Goal: Use online tool/utility: Utilize a website feature to perform a specific function

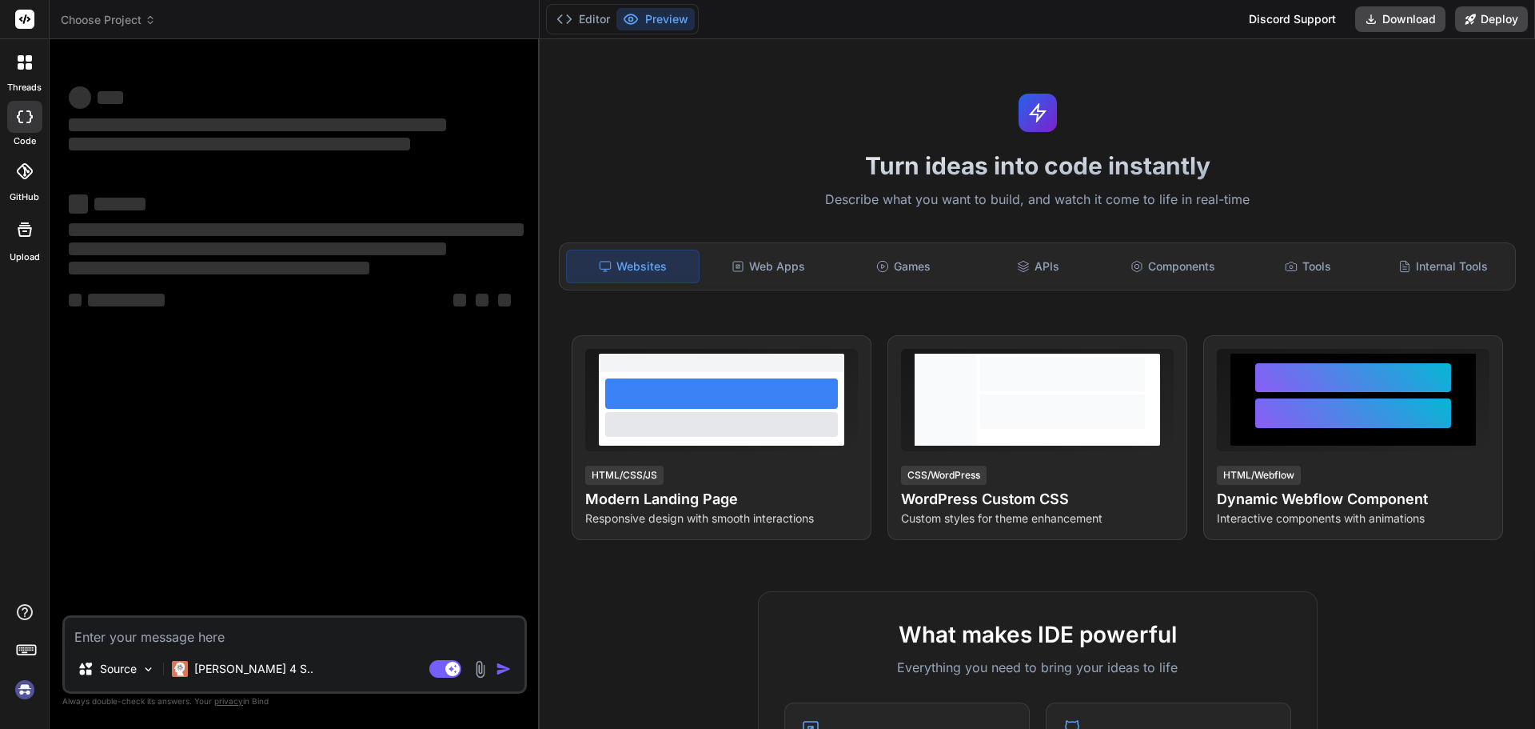
click at [410, 642] on textarea at bounding box center [295, 631] width 460 height 29
type textarea "x"
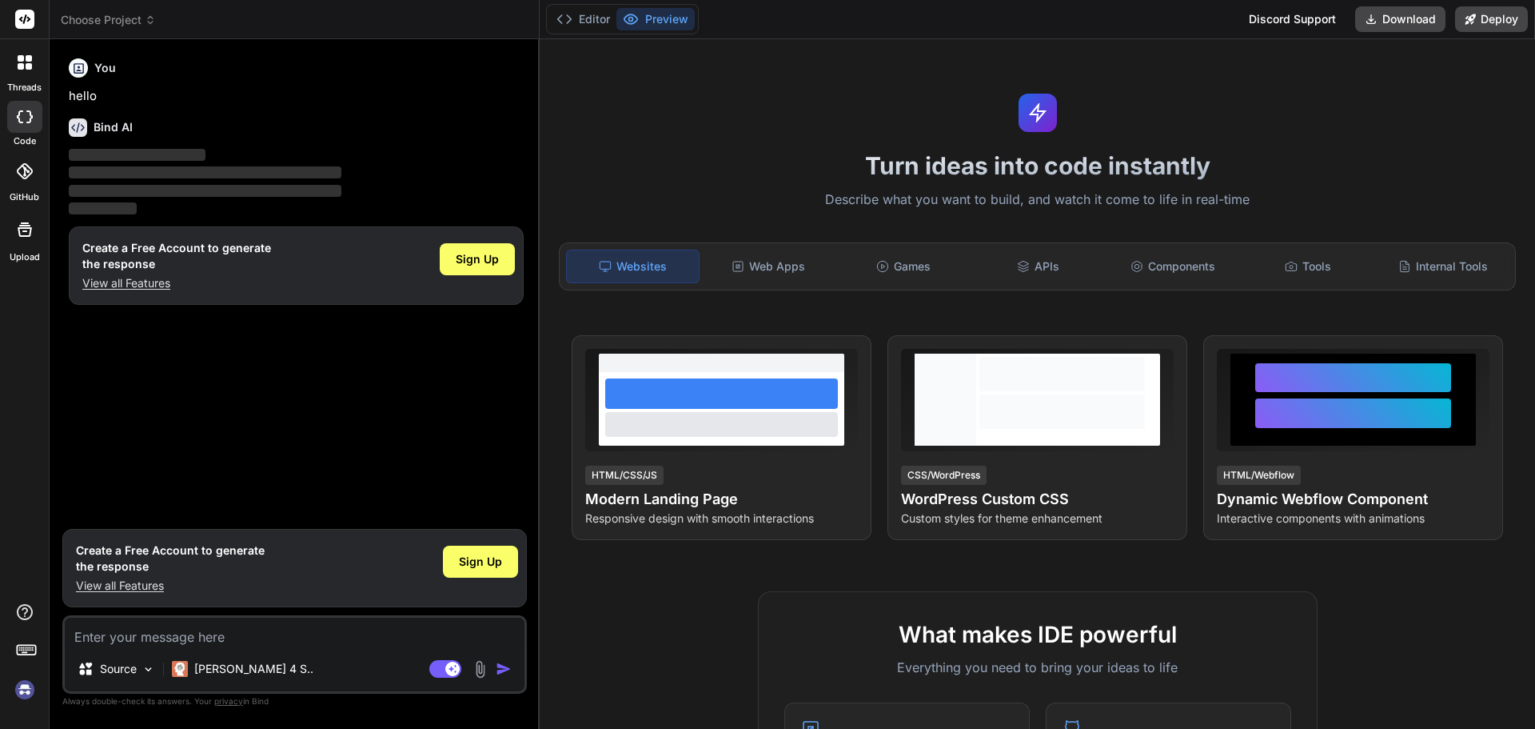
type textarea "c"
type textarea "x"
type textarea "cr"
type textarea "x"
type textarea "cre"
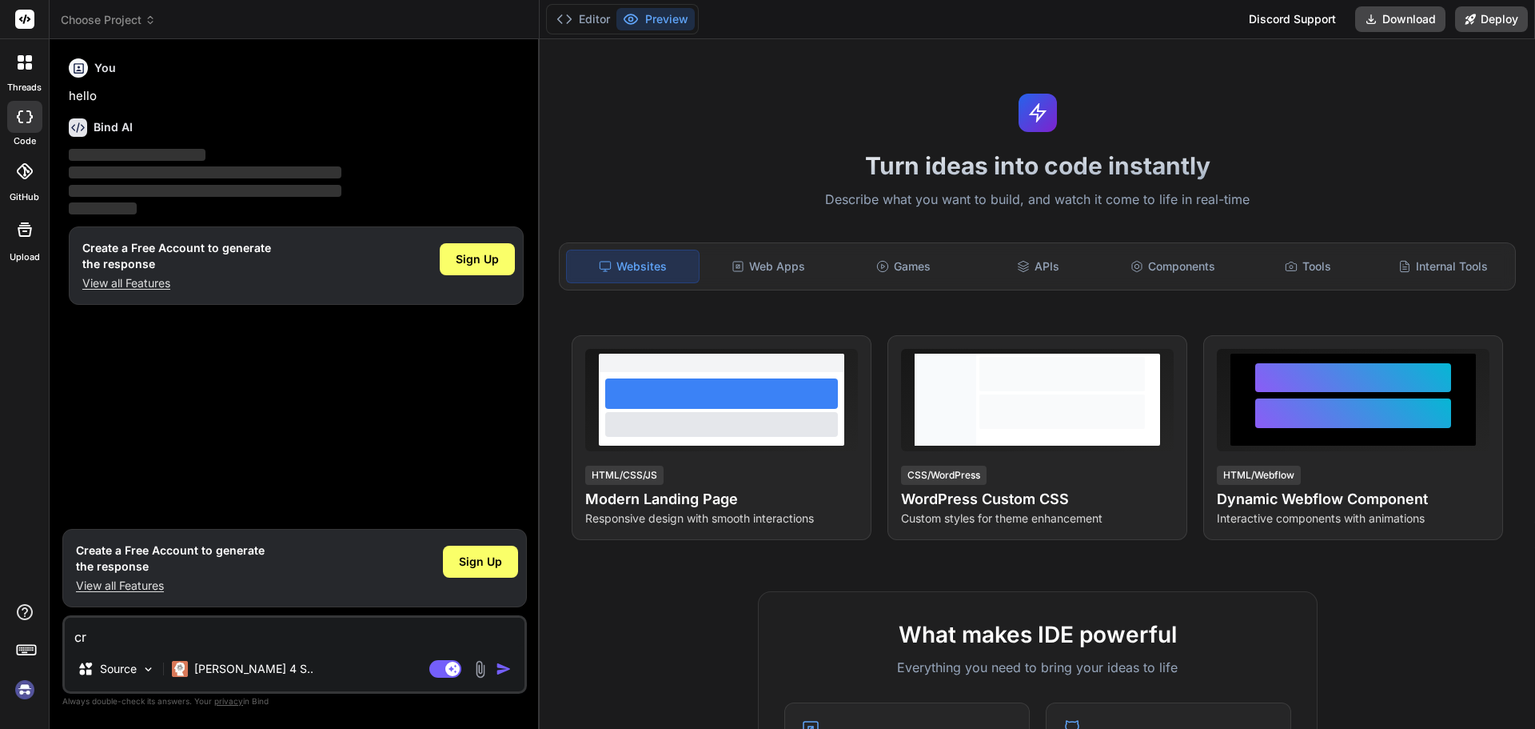
type textarea "x"
type textarea "crea"
type textarea "x"
type textarea "creat"
type textarea "x"
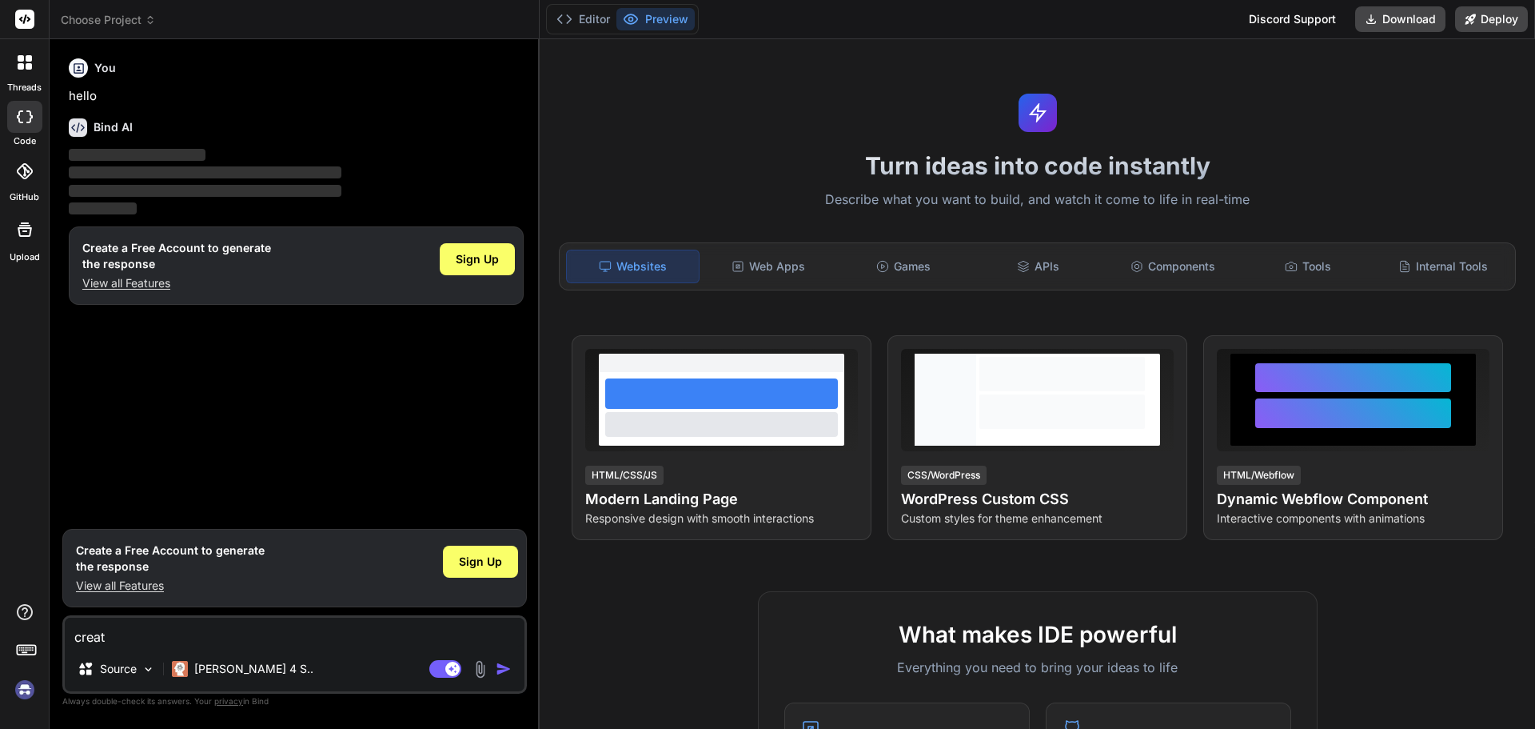
type textarea "create"
type textarea "x"
type textarea "create"
type textarea "x"
type textarea "create a"
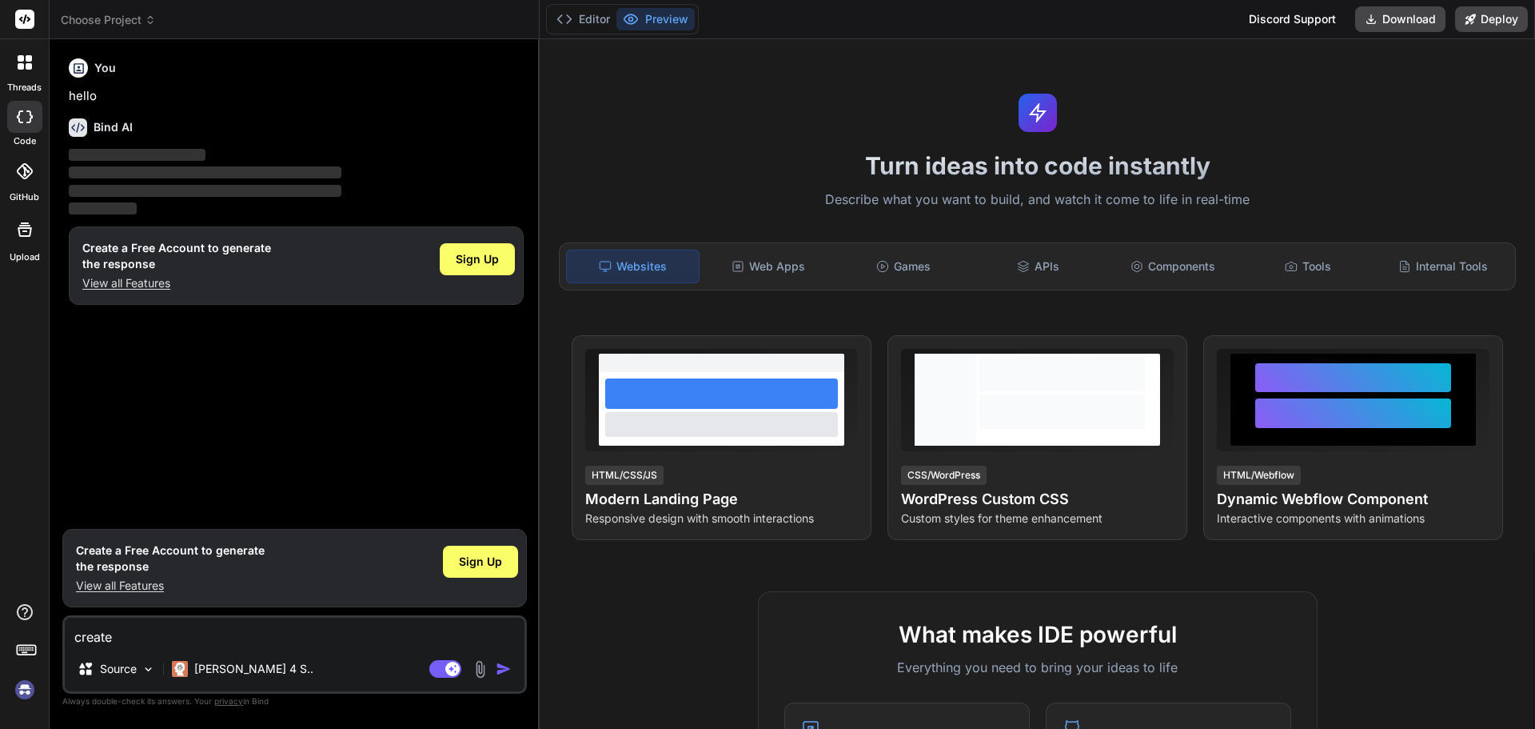
type textarea "x"
type textarea "create a"
type textarea "x"
type textarea "create a p"
type textarea "x"
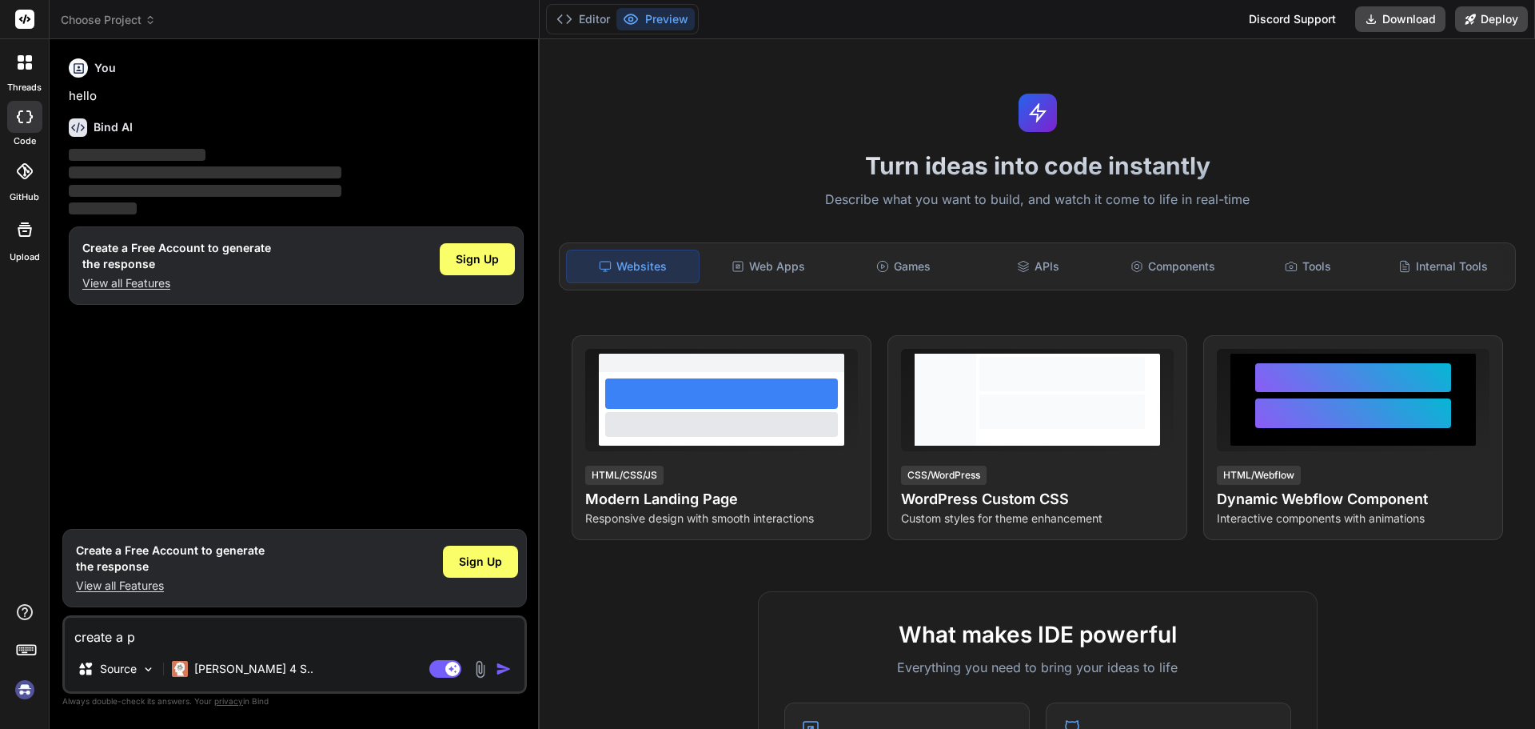
type textarea "create a pr"
type textarea "x"
type textarea "create a pro"
type textarea "x"
type textarea "create a prog"
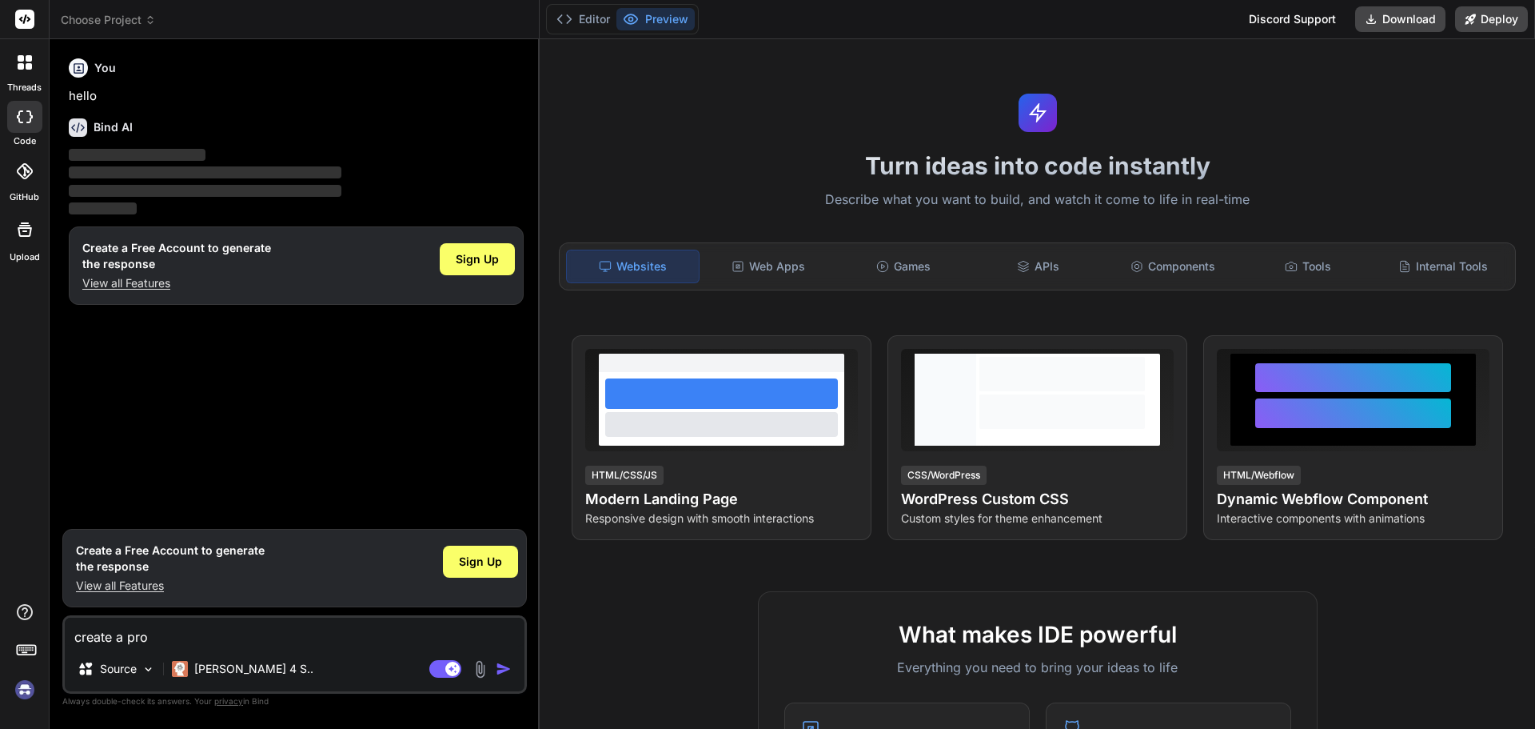
type textarea "x"
type textarea "create a progr"
type textarea "x"
type textarea "create a progra"
type textarea "x"
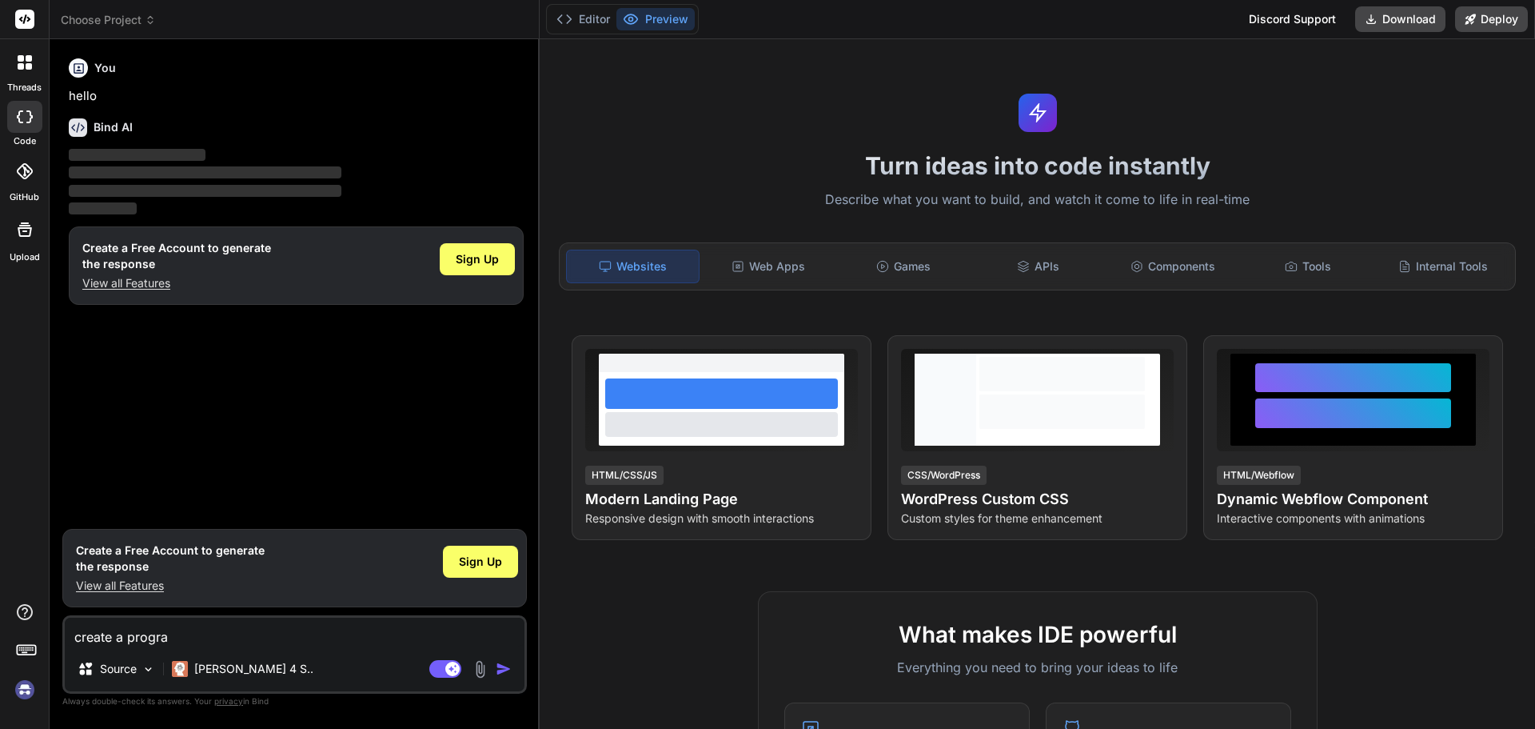
type textarea "create a program"
type textarea "x"
type textarea "create a program"
type textarea "x"
type textarea "create a program t"
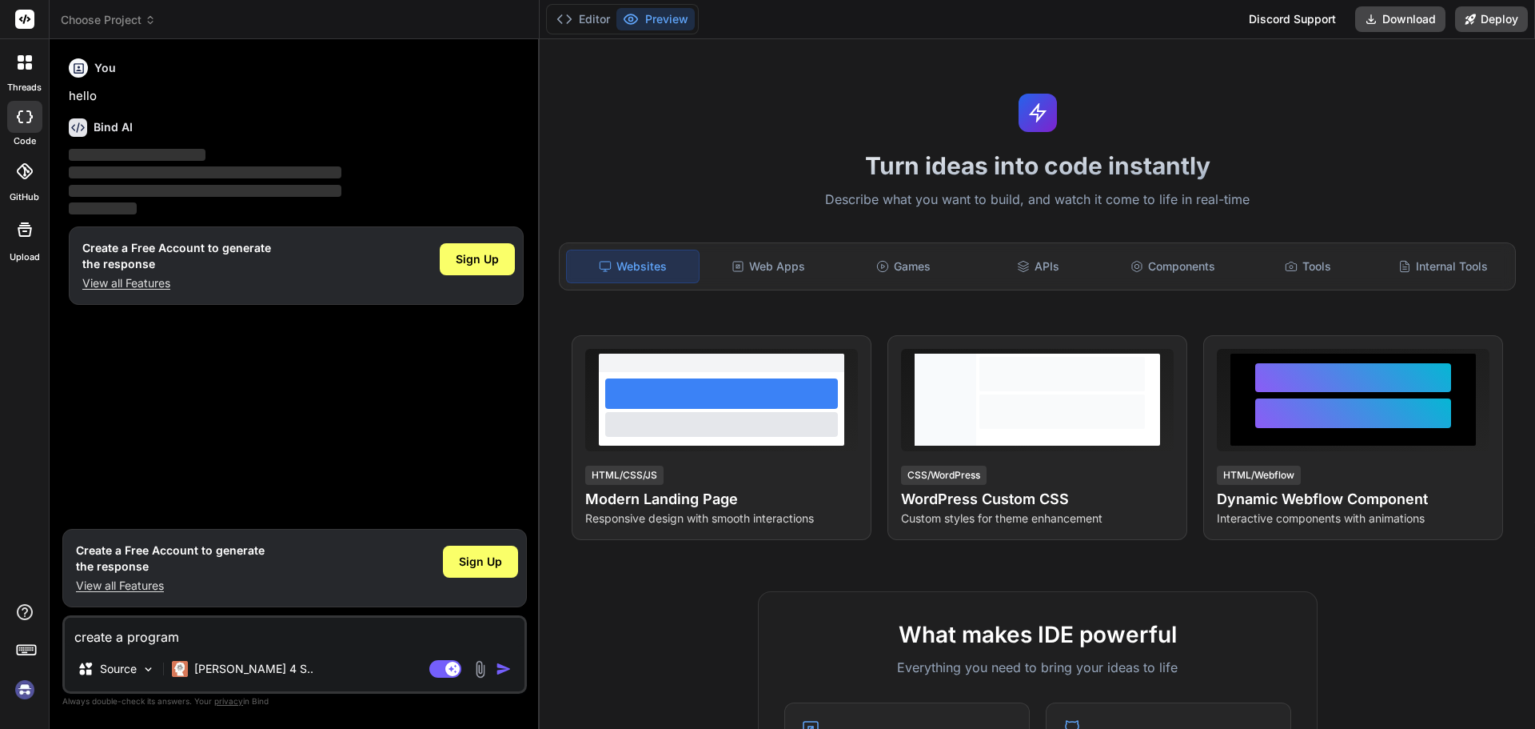
type textarea "x"
type textarea "create a program to"
type textarea "x"
type textarea "create a program to"
type textarea "x"
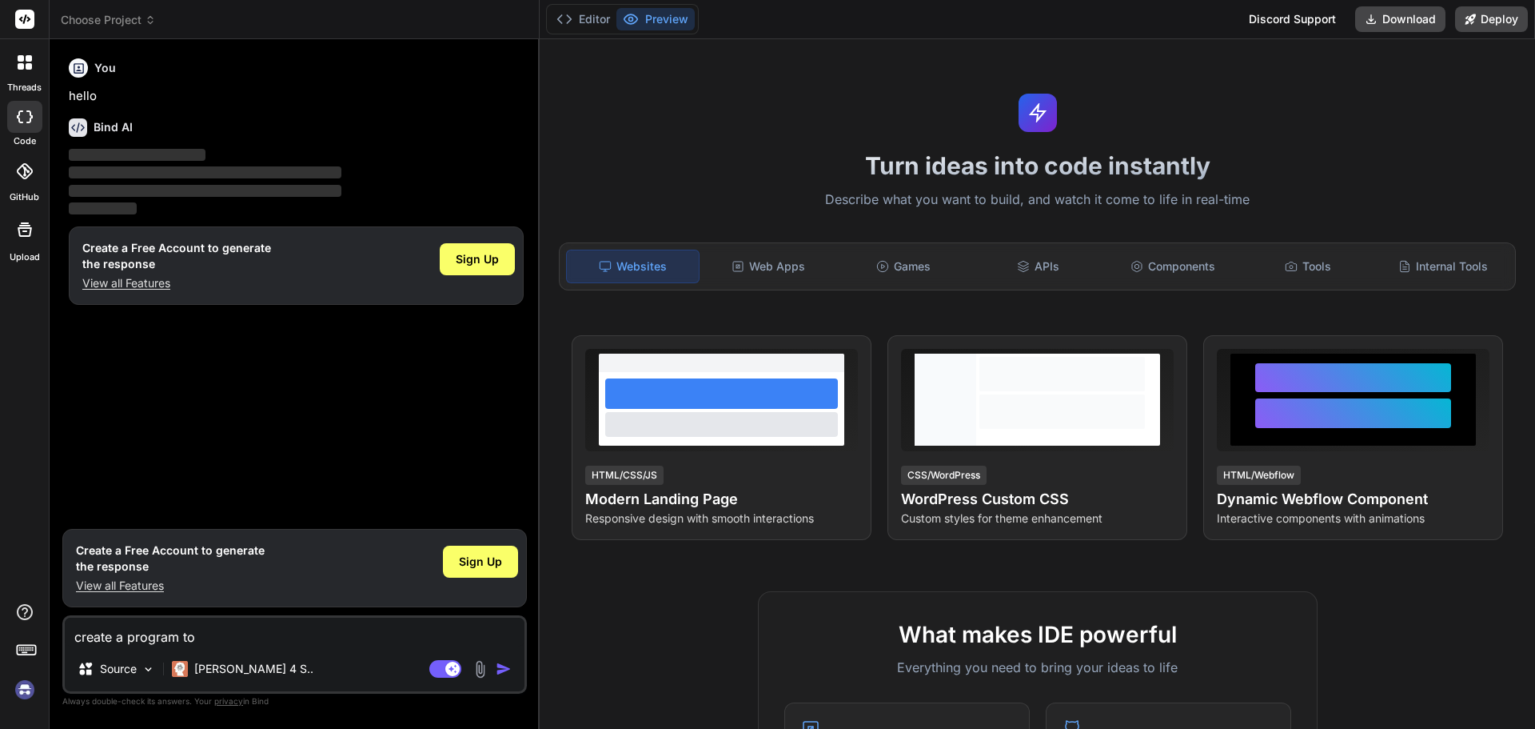
type textarea "create a program to f"
type textarea "x"
type textarea "create a program to"
type textarea "x"
type textarea "create a program to"
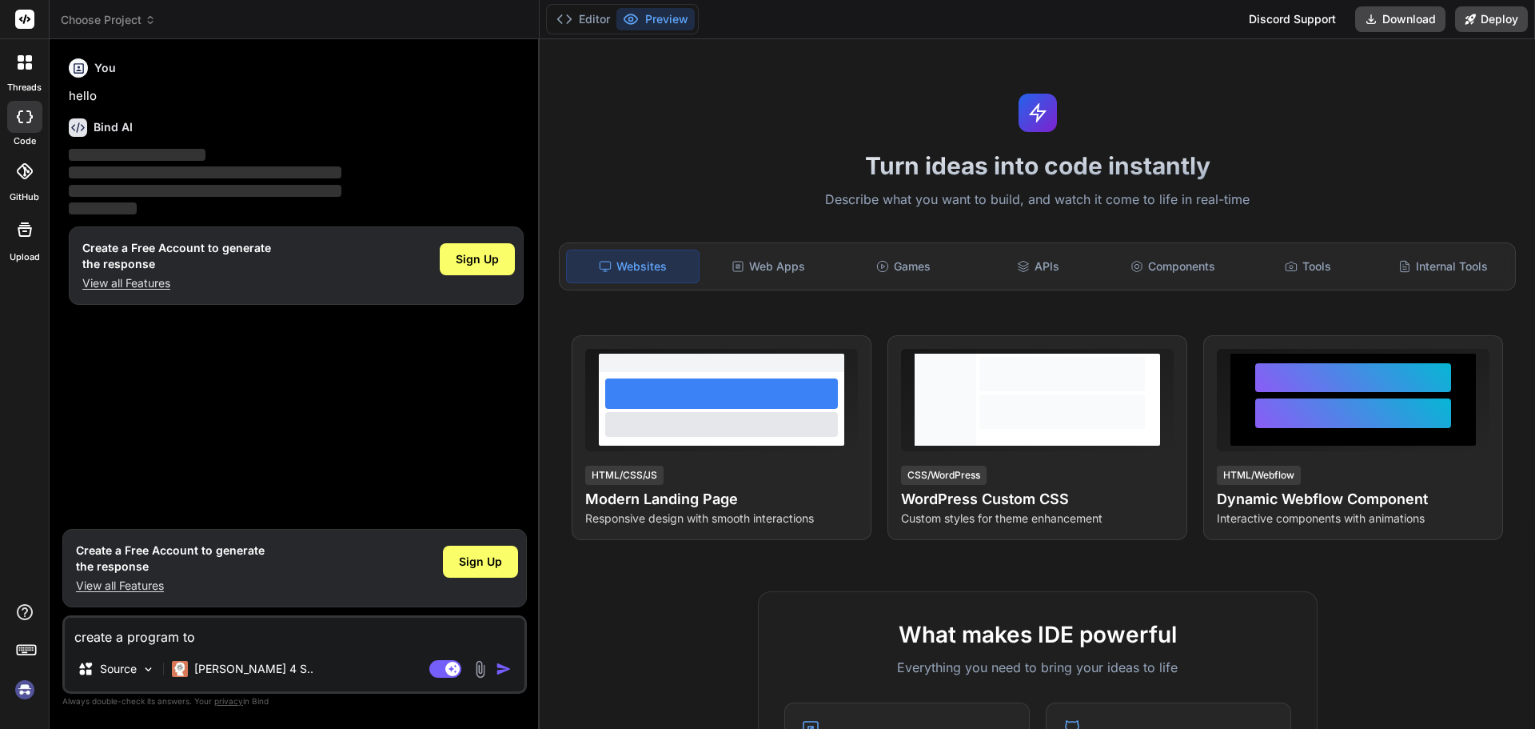
type textarea "x"
type textarea "create a program to"
type textarea "x"
type textarea "create a program to p"
type textarea "x"
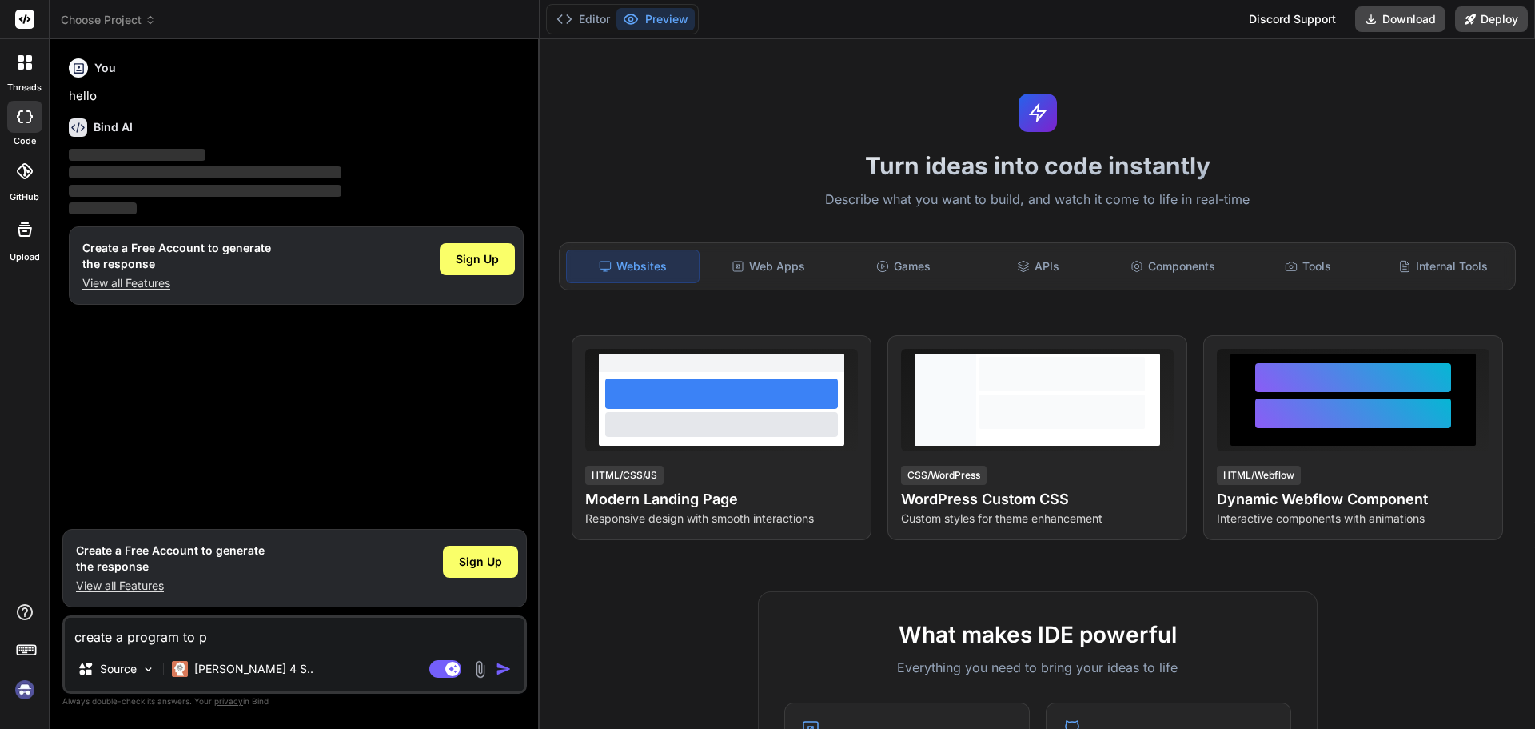
type textarea "create a program to pr"
type textarea "x"
type textarea "create a program to pre"
type textarea "x"
type textarea "create a program to pr"
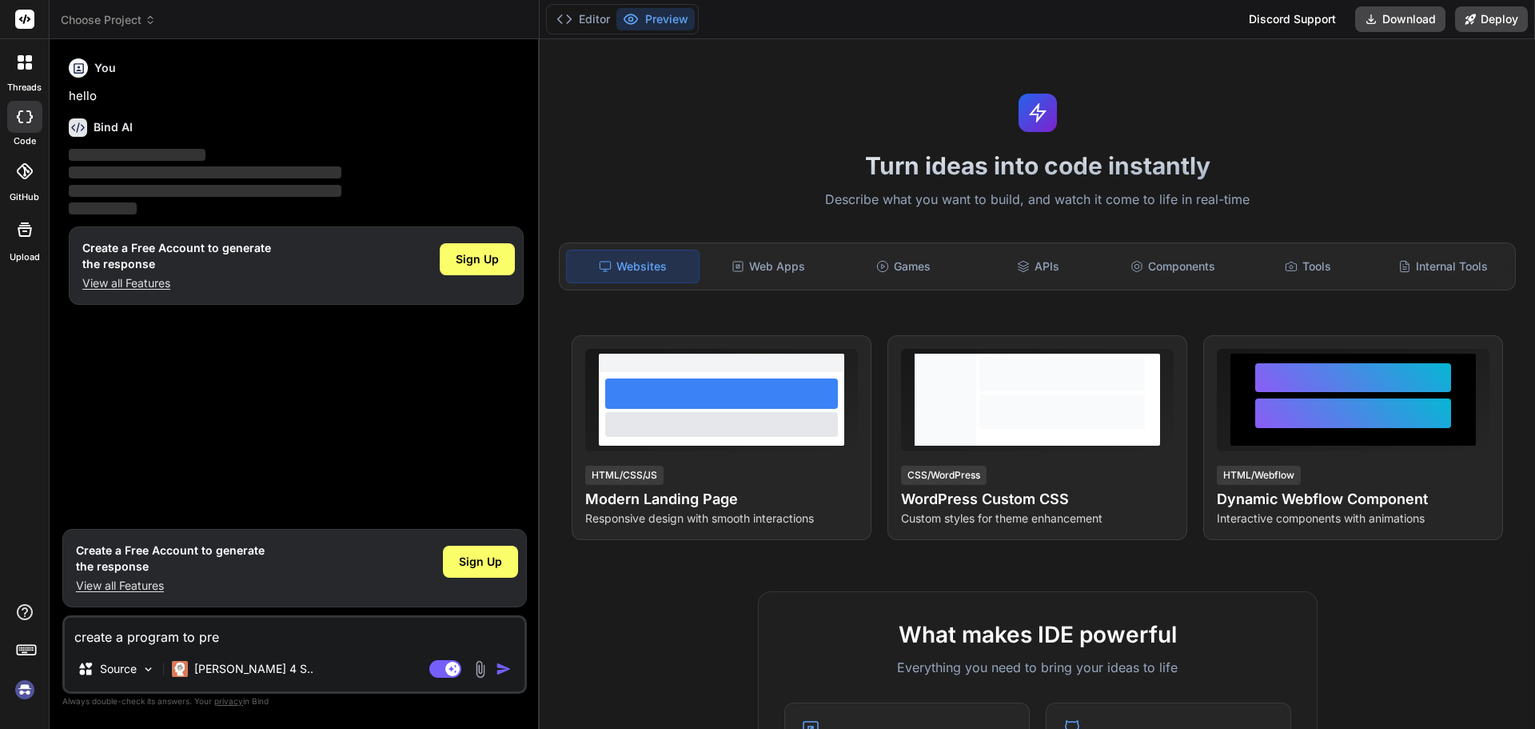
type textarea "x"
type textarea "create a program to pri"
type textarea "x"
type textarea "create a program to prin"
type textarea "x"
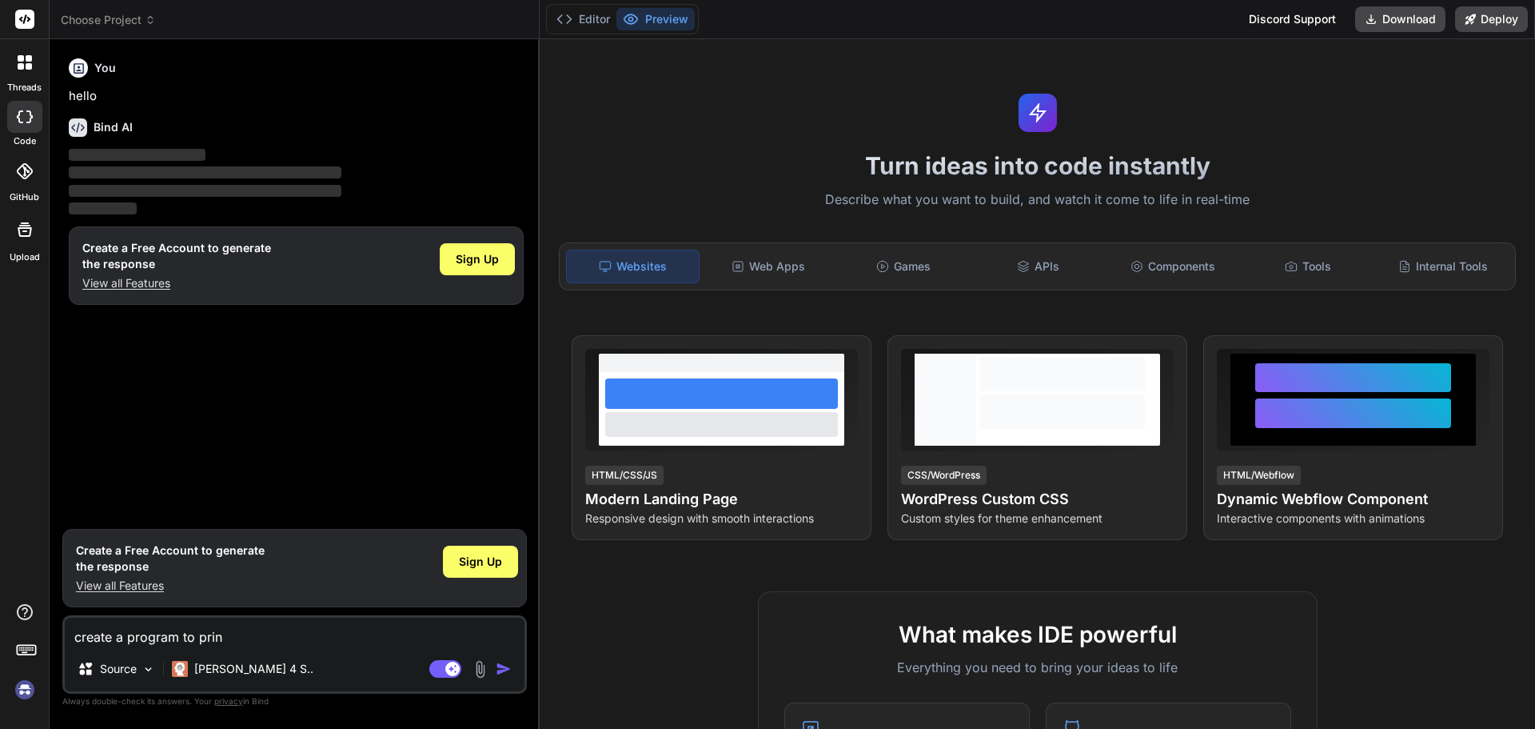
type textarea "create a program to print"
type textarea "x"
type textarea "create a program to print"
type textarea "x"
type textarea "create a program to print e"
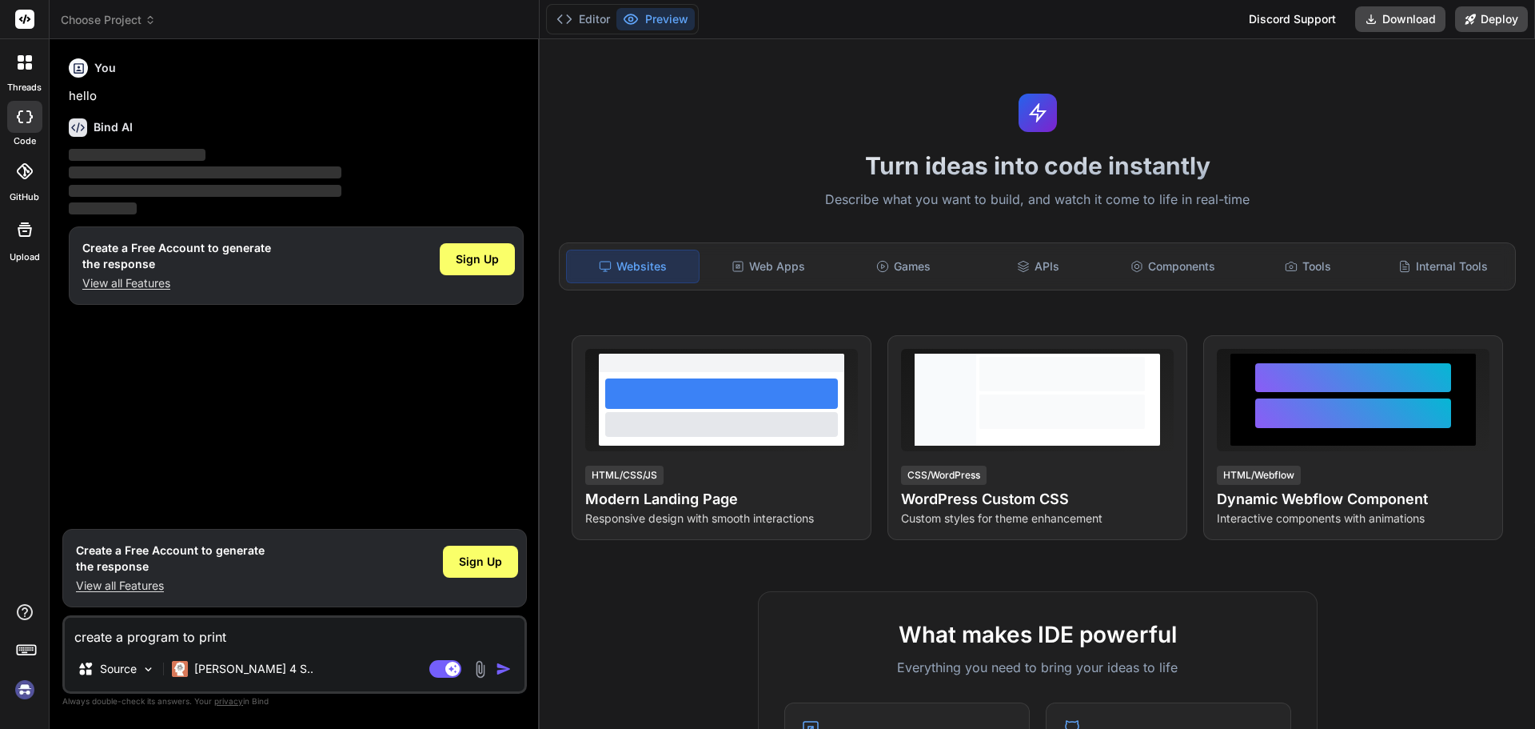
type textarea "x"
type textarea "create a program to print en"
type textarea "x"
type textarea "create a program to print e"
type textarea "x"
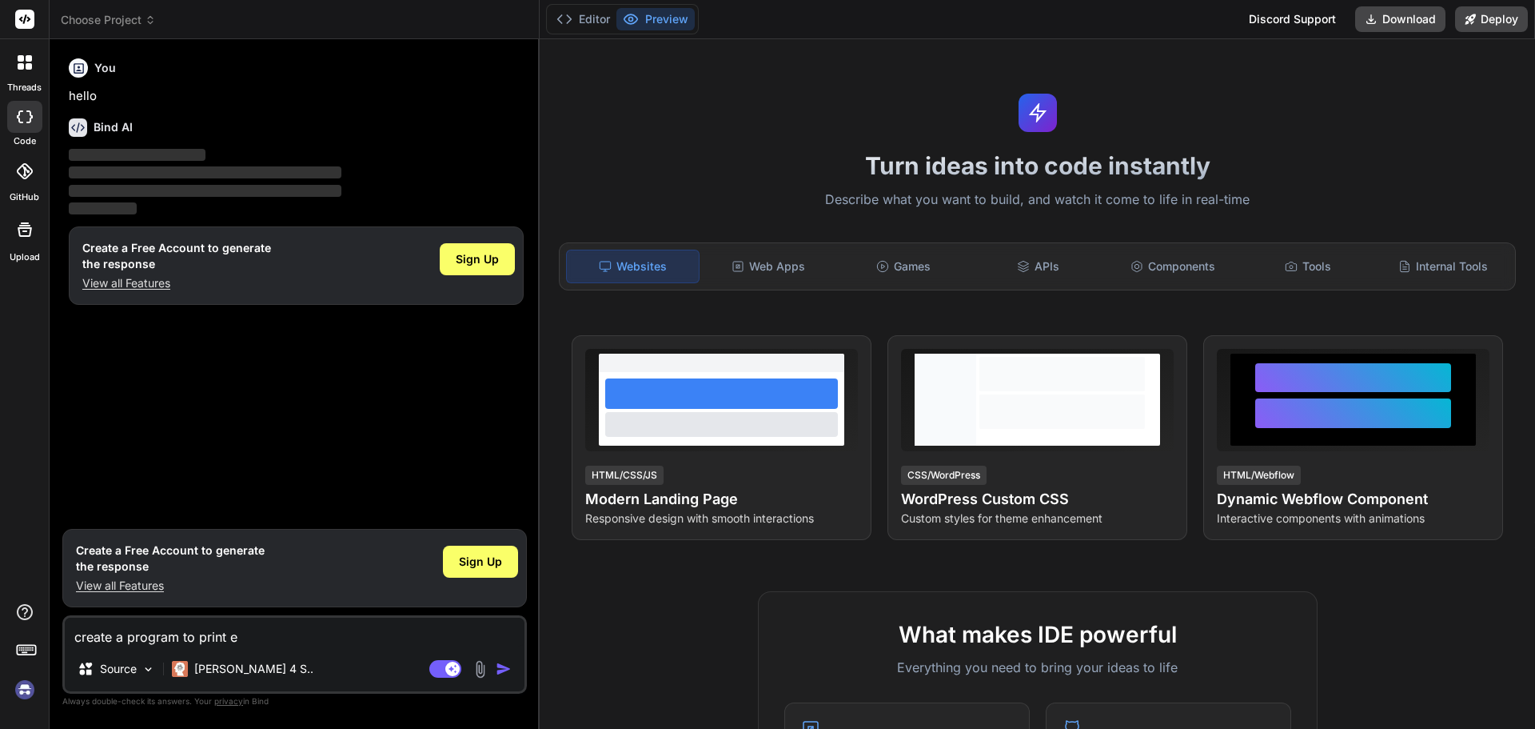
type textarea "create a program to print ev"
type textarea "x"
type textarea "create a program to print eve"
type textarea "x"
type textarea "create a program to print even"
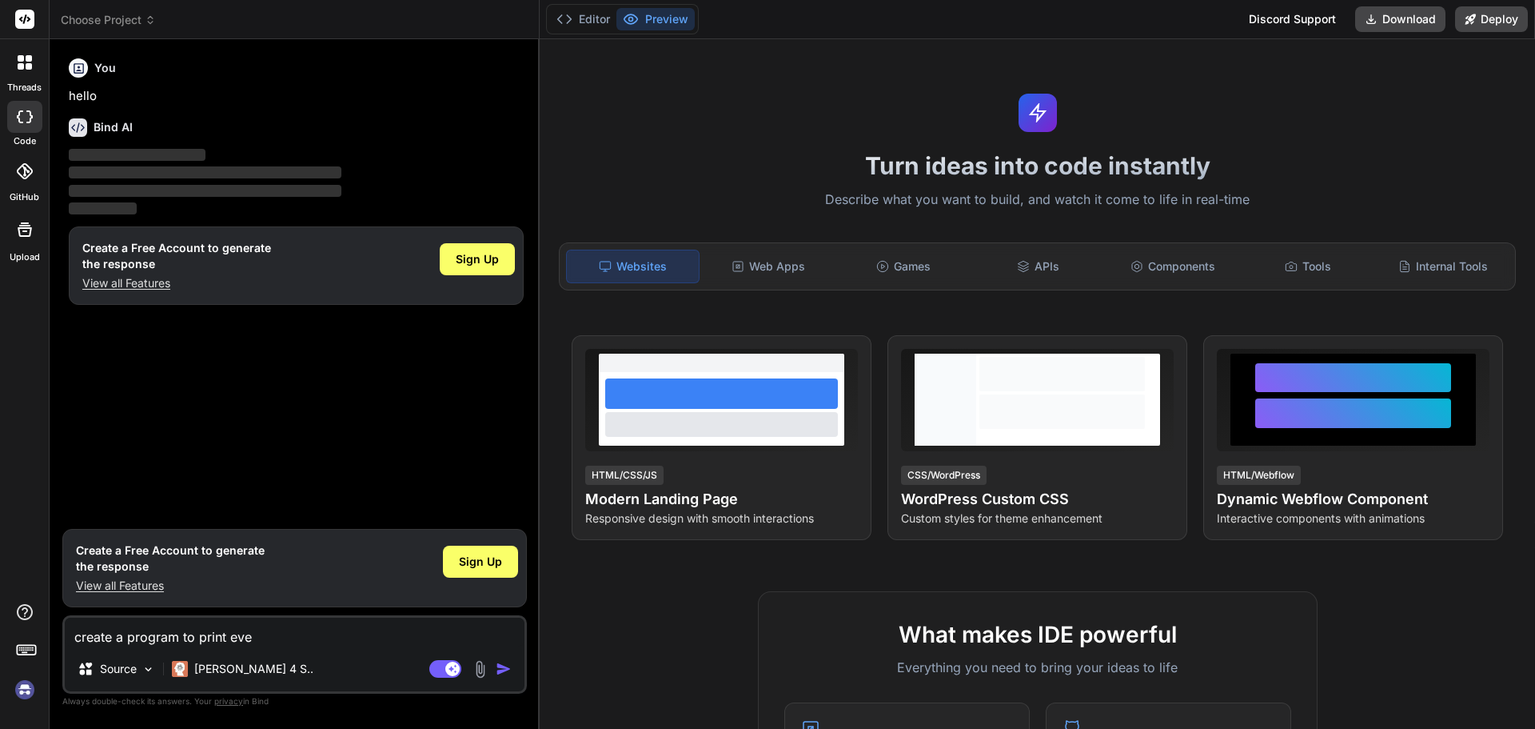
type textarea "x"
type textarea "create a program to print event"
type textarea "x"
type textarea "create a program to print even"
type textarea "x"
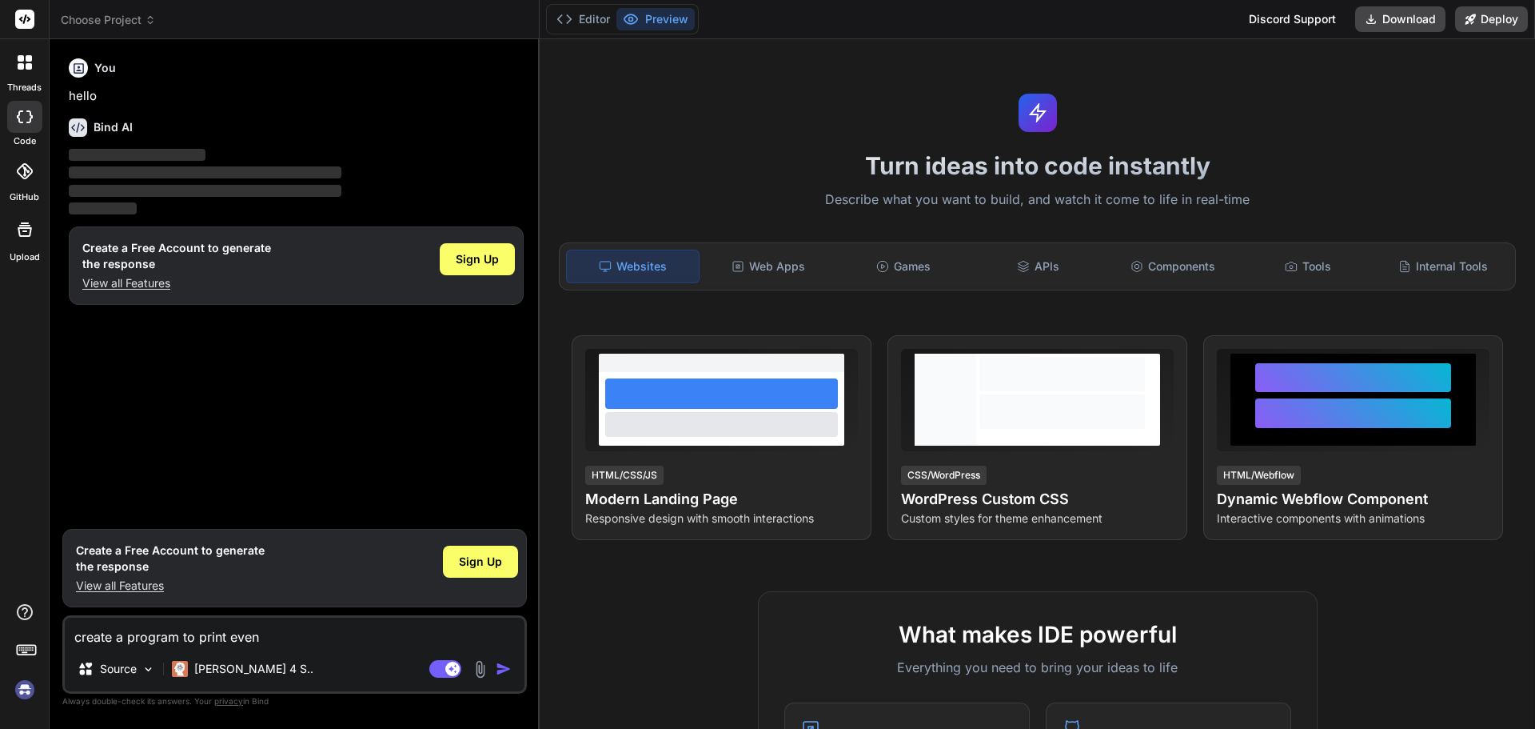
type textarea "create a program to print even"
type textarea "x"
type textarea "create a program to print even n"
type textarea "x"
type textarea "create a program to print even nu"
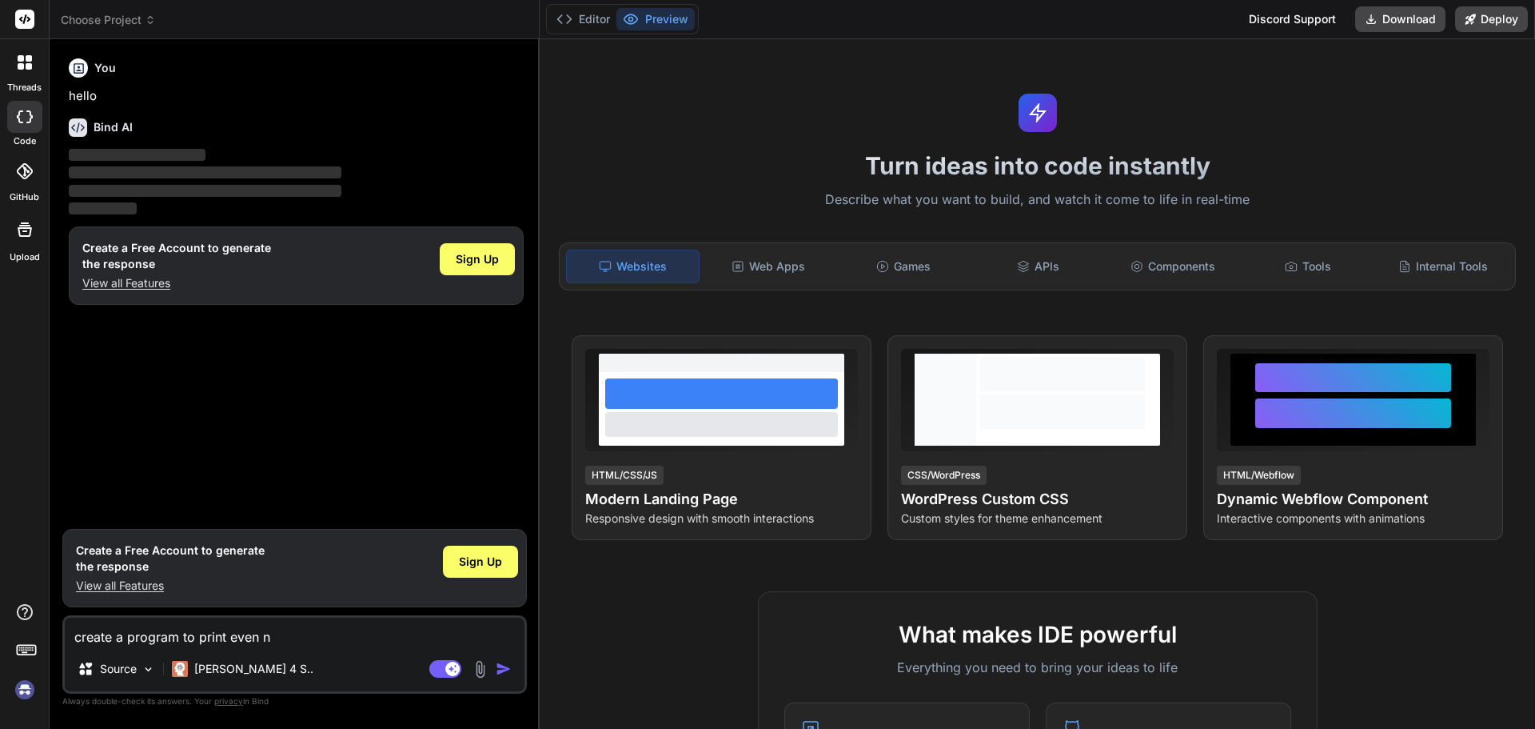
type textarea "x"
type textarea "create a program to print even num"
type textarea "x"
type textarea "create a program to print even numb"
type textarea "x"
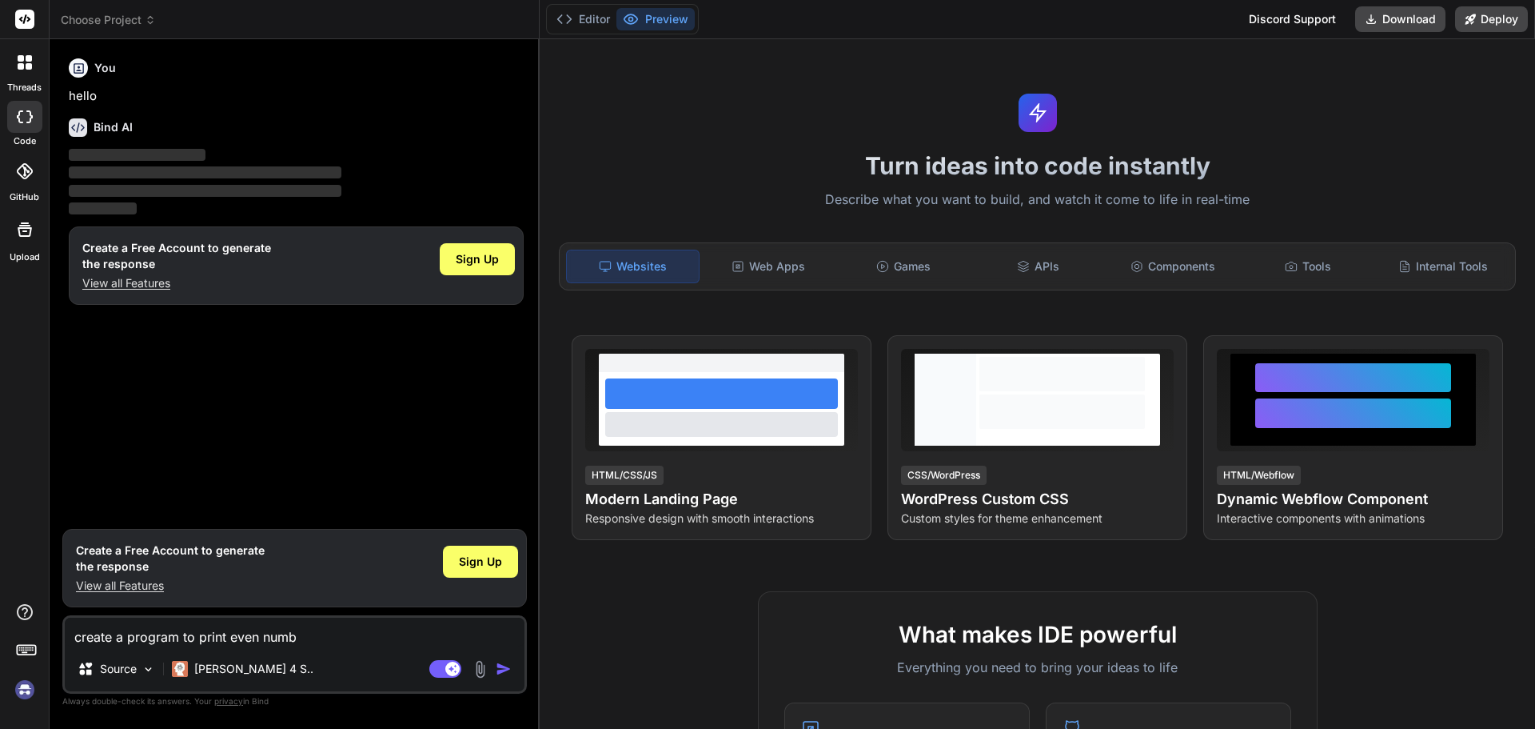
type textarea "create a program to print even numbe"
type textarea "x"
type textarea "create a program to print even number"
type textarea "x"
type textarea "create a program to print even number"
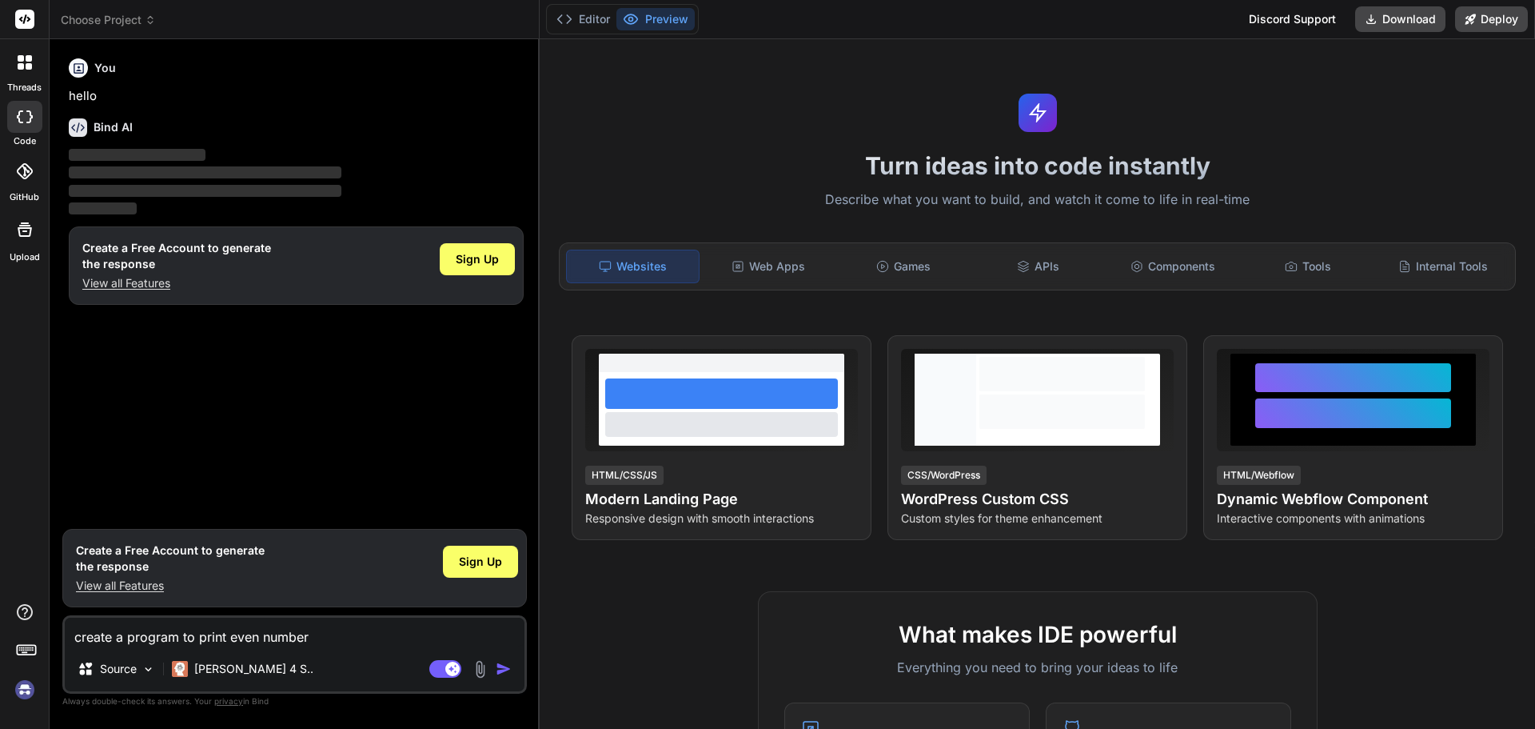
type textarea "x"
type textarea "create a program to print even number u"
type textarea "x"
type textarea "create a program to print even number up"
type textarea "x"
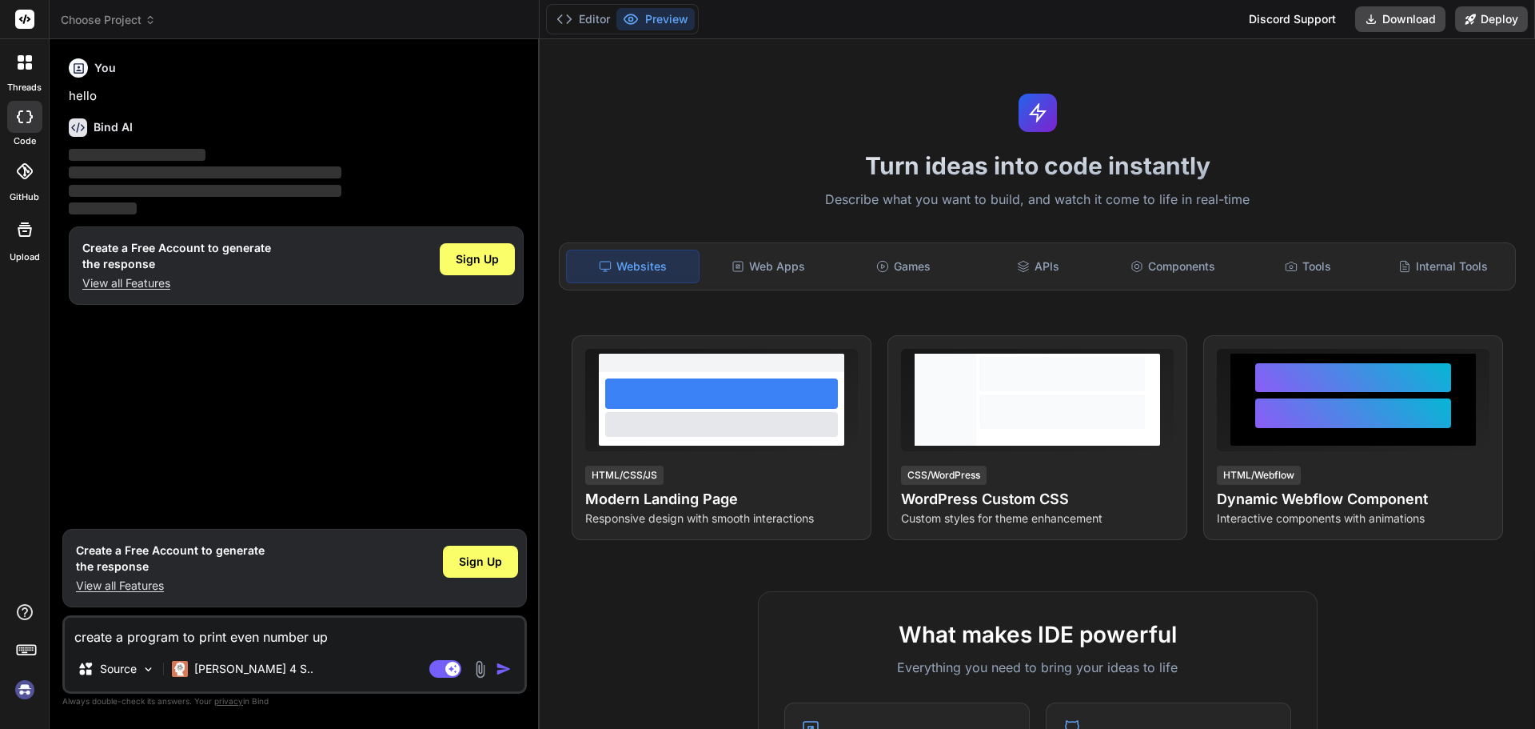
type textarea "create a program to print even number upt"
type textarea "x"
type textarea "create a program to print even number upto"
type textarea "x"
type textarea "create a program to print even number upto"
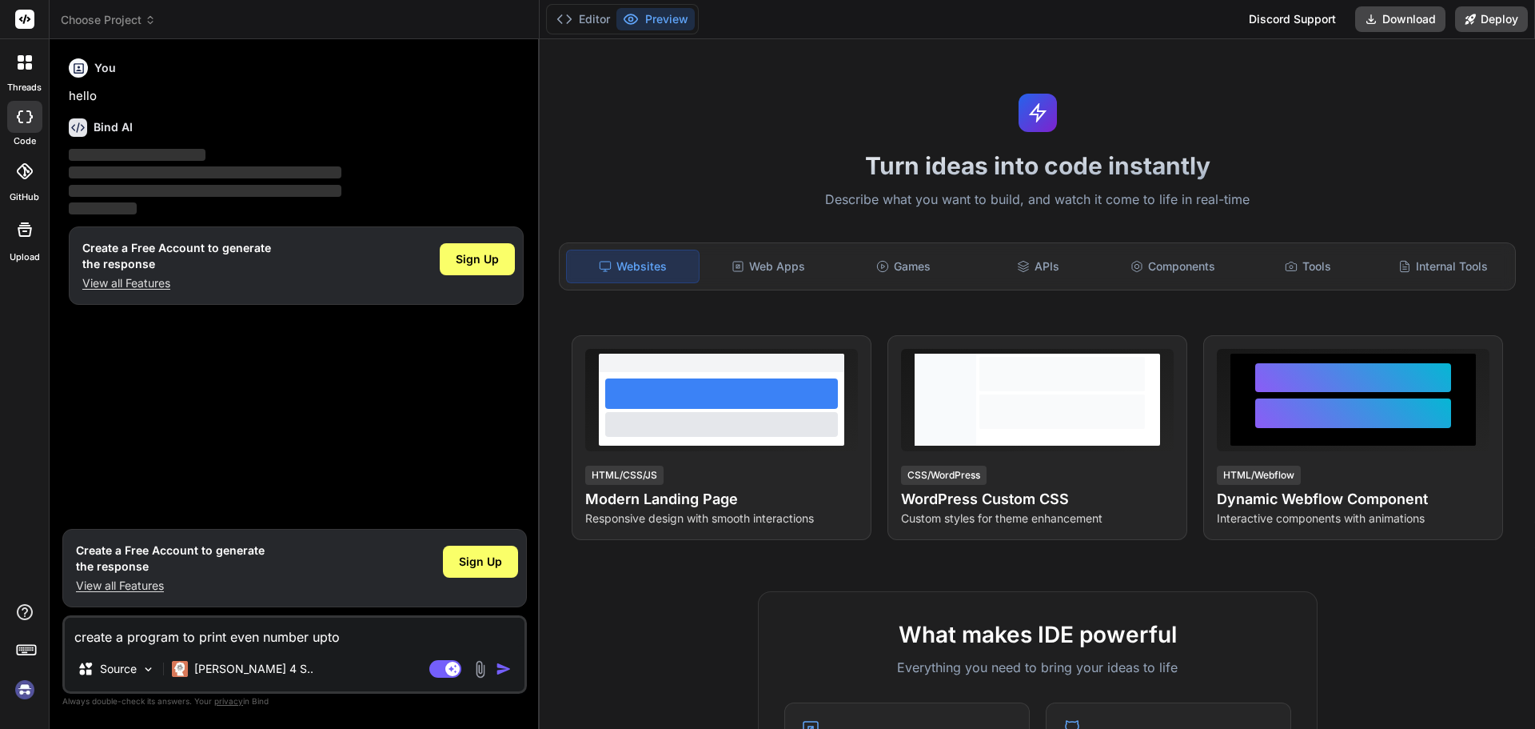
type textarea "x"
type textarea "create a program to print even number upto 1"
type textarea "x"
type textarea "create a program to print even number upto 10"
type textarea "x"
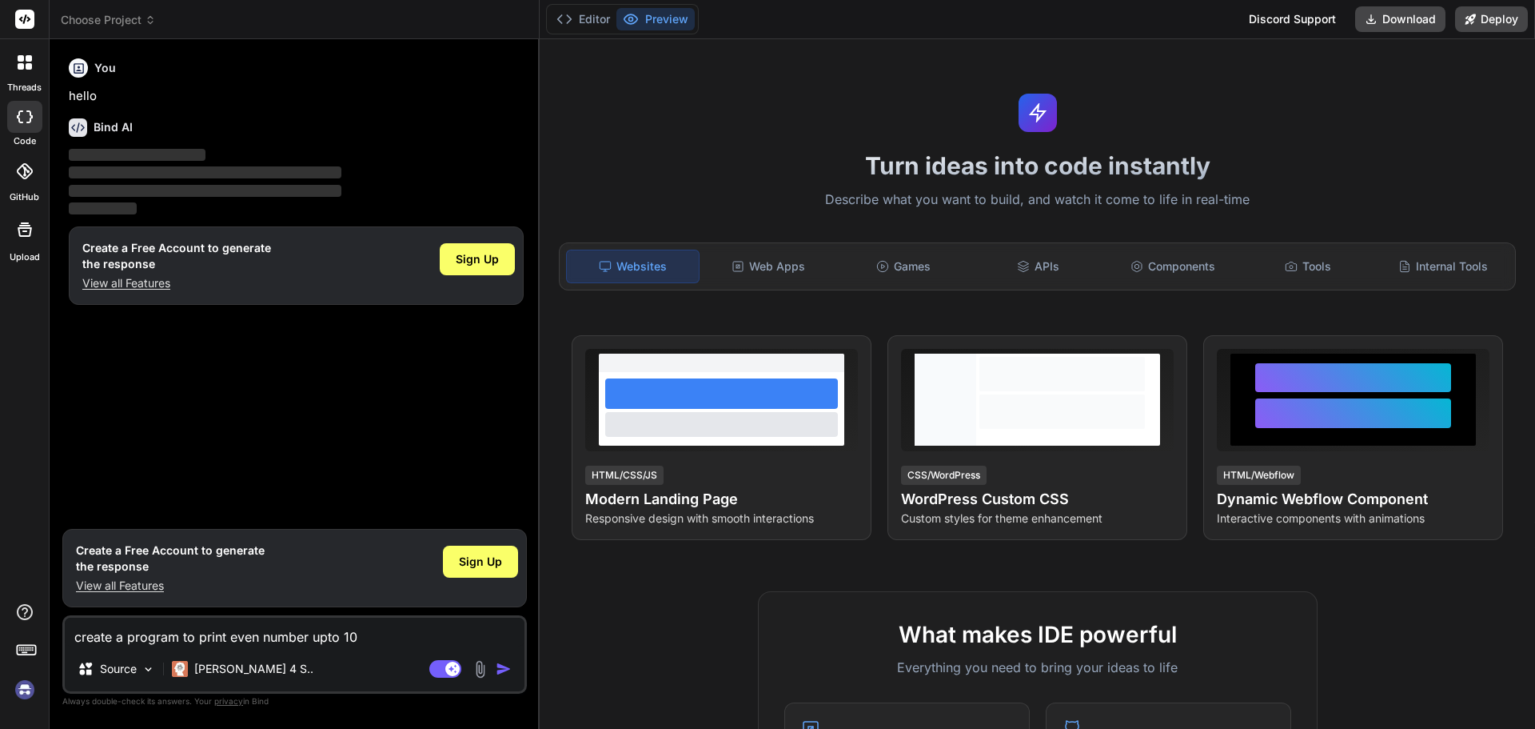
type textarea "create a program to print even number upto 100"
type textarea "x"
type textarea "create a program to print even number upto 100"
type textarea "x"
type textarea "create a program to print even number upto 100 i"
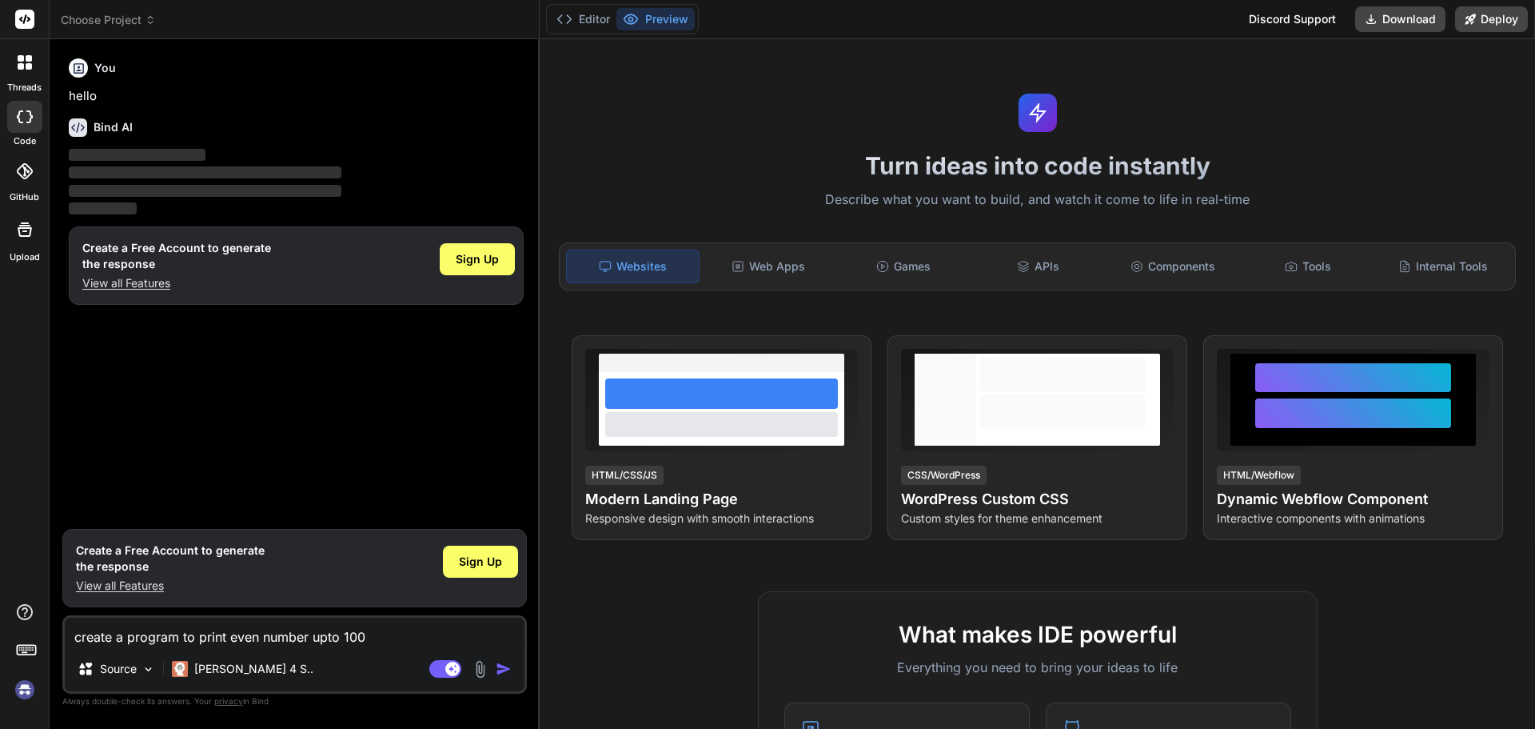
type textarea "x"
type textarea "create a program to print even number upto 100 in"
type textarea "x"
type textarea "create a program to print even number upto 100 in"
type textarea "x"
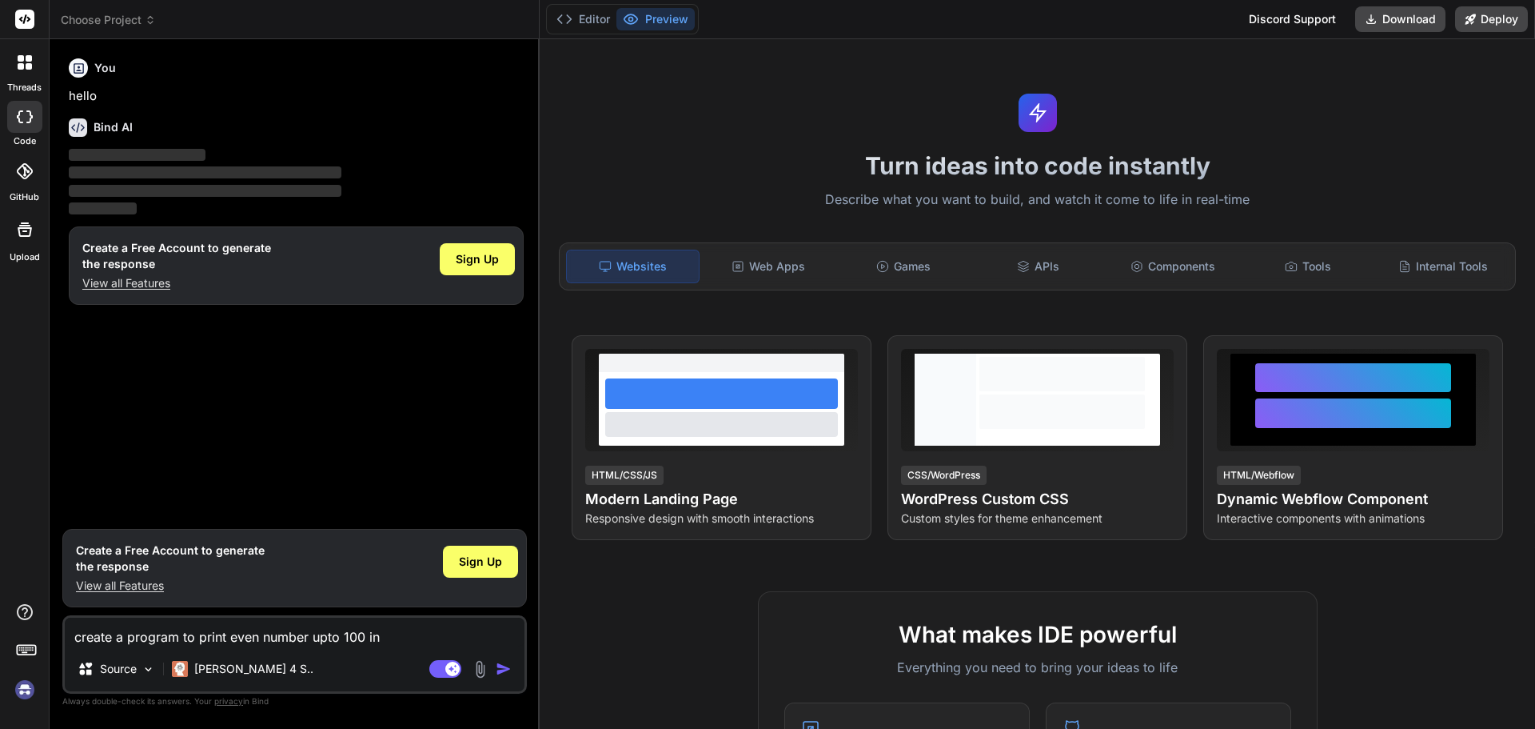
type textarea "create a program to print even number upto 100 in C"
type textarea "x"
type textarea "create a program to print even number upto 100 in C#"
type textarea "x"
type textarea "create a program to print even number upto 100 in C#"
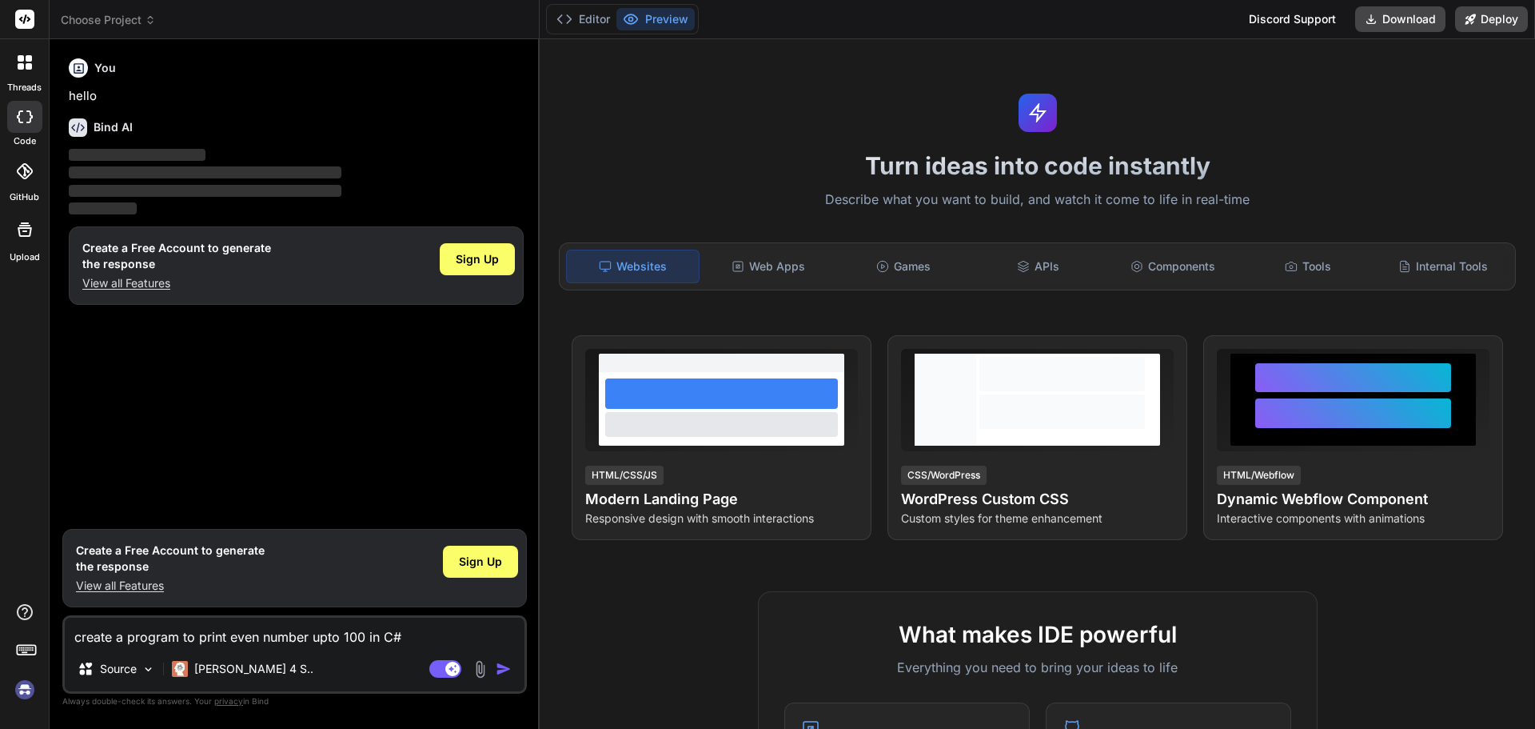
click at [505, 665] on img "button" at bounding box center [504, 669] width 16 height 16
click at [504, 665] on img "button" at bounding box center [504, 669] width 16 height 16
click at [397, 629] on textarea "create a program to print even number upto 100 in C#" at bounding box center [295, 631] width 460 height 29
drag, startPoint x: 405, startPoint y: 631, endPoint x: 72, endPoint y: 632, distance: 333.5
click at [72, 632] on textarea "create a program to print even number upto 100 in C#" at bounding box center [295, 631] width 460 height 29
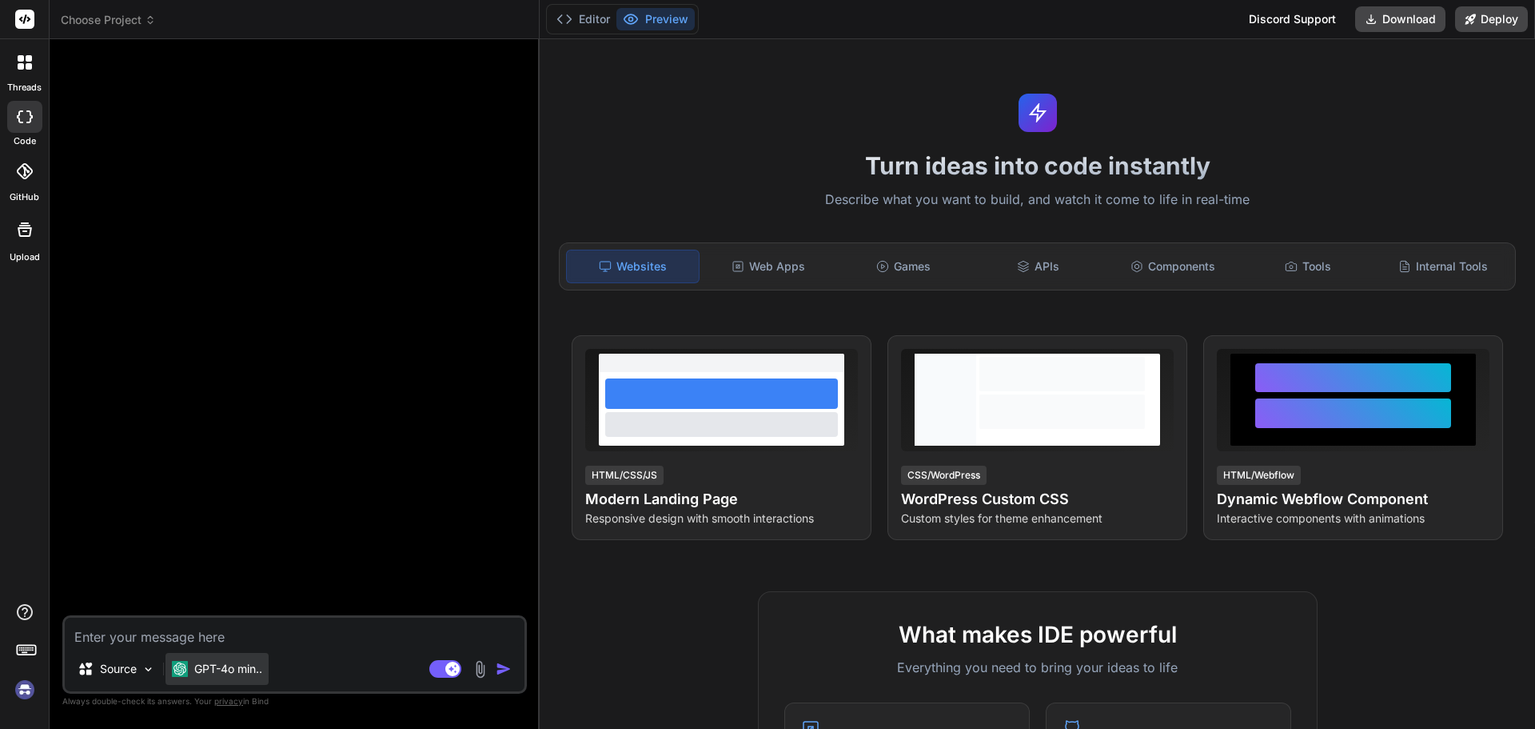
click at [235, 666] on p "GPT-4o min.." at bounding box center [228, 669] width 68 height 16
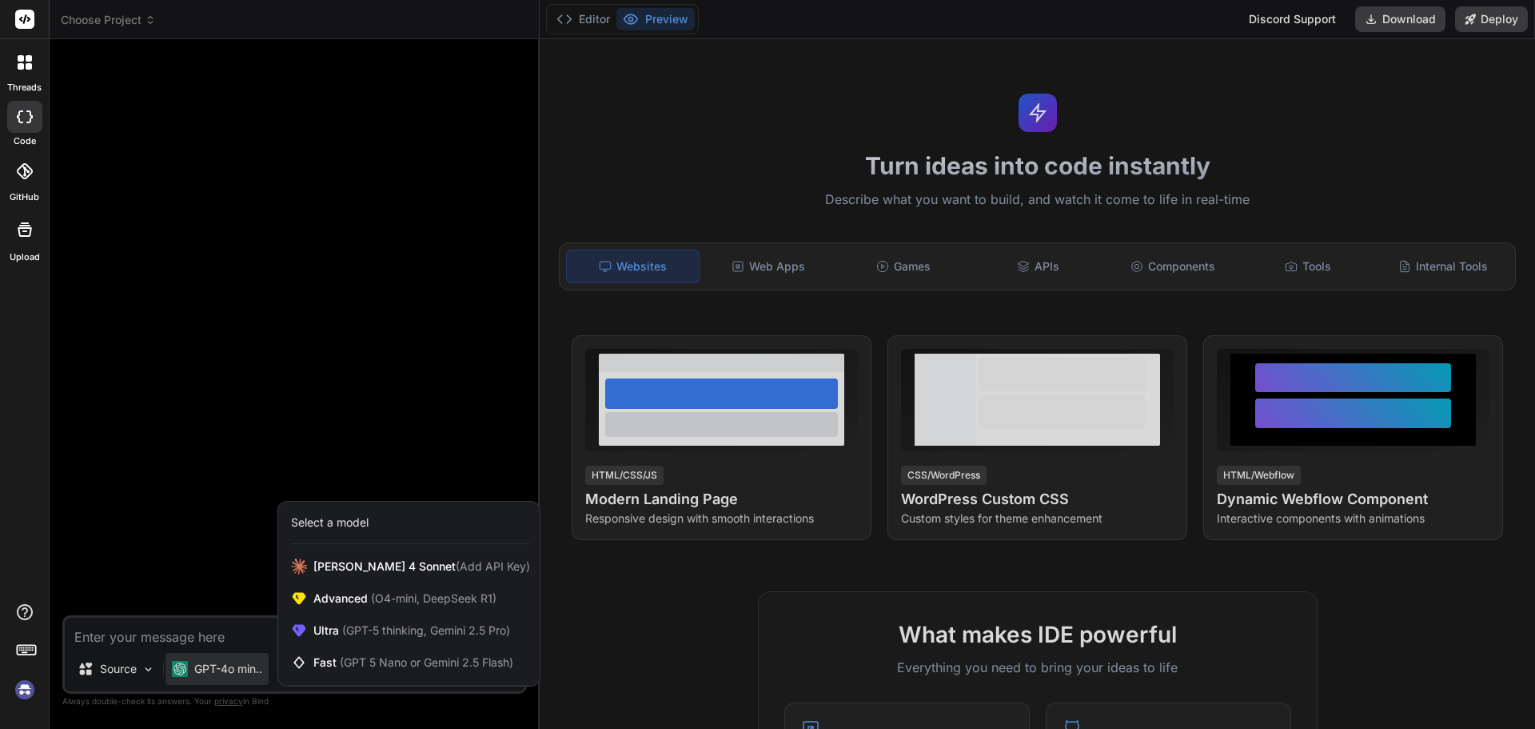
click at [232, 665] on div at bounding box center [767, 364] width 1535 height 729
type textarea "x"
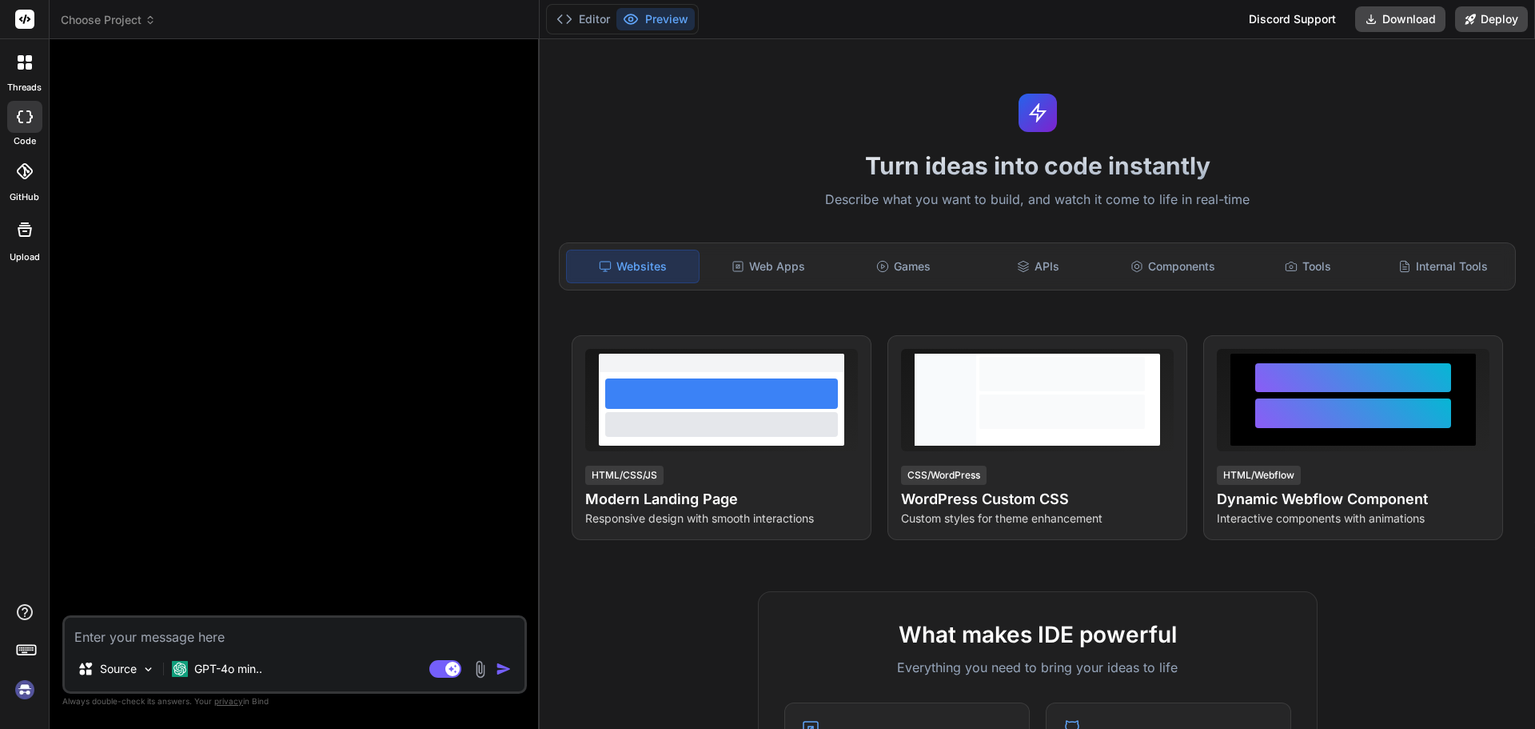
click at [196, 636] on textarea at bounding box center [295, 631] width 460 height 29
paste textarea "create a program to print even number upto 100 in C#"
type textarea "create a program to print even number upto 100 in C#"
type textarea "x"
type textarea "create a program to print even number upto 100 in C#"
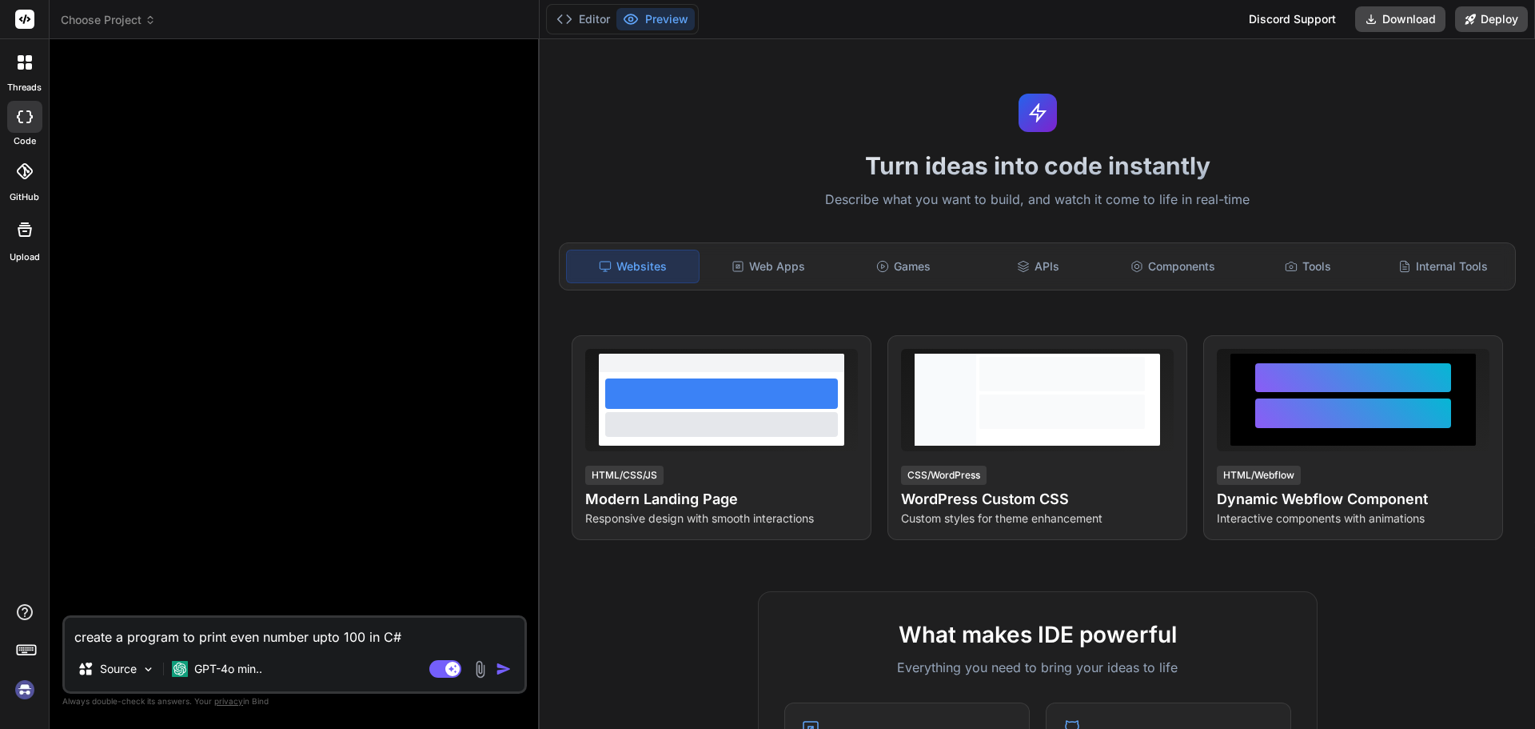
click at [497, 669] on img "button" at bounding box center [504, 669] width 16 height 16
type textarea "x"
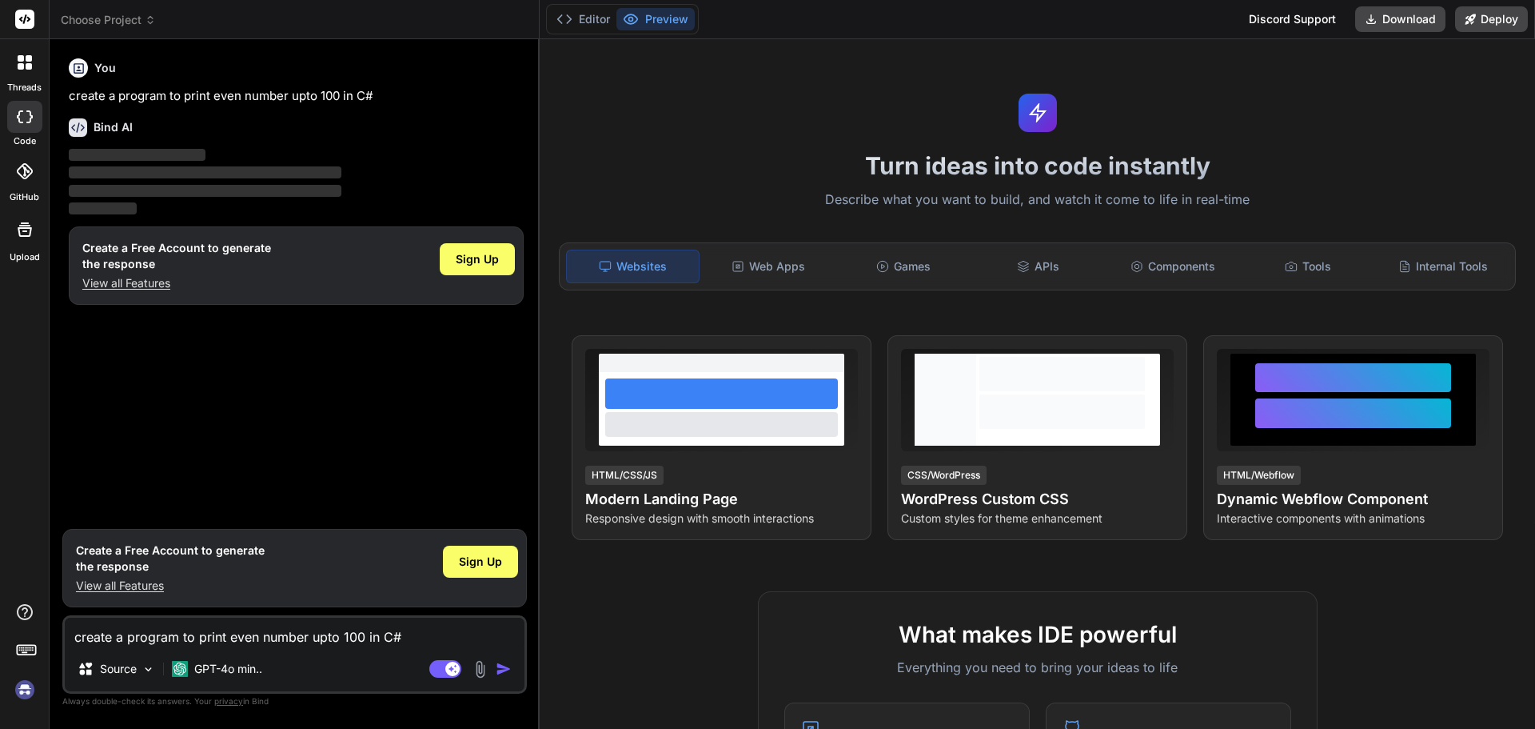
click at [501, 665] on img "button" at bounding box center [504, 669] width 16 height 16
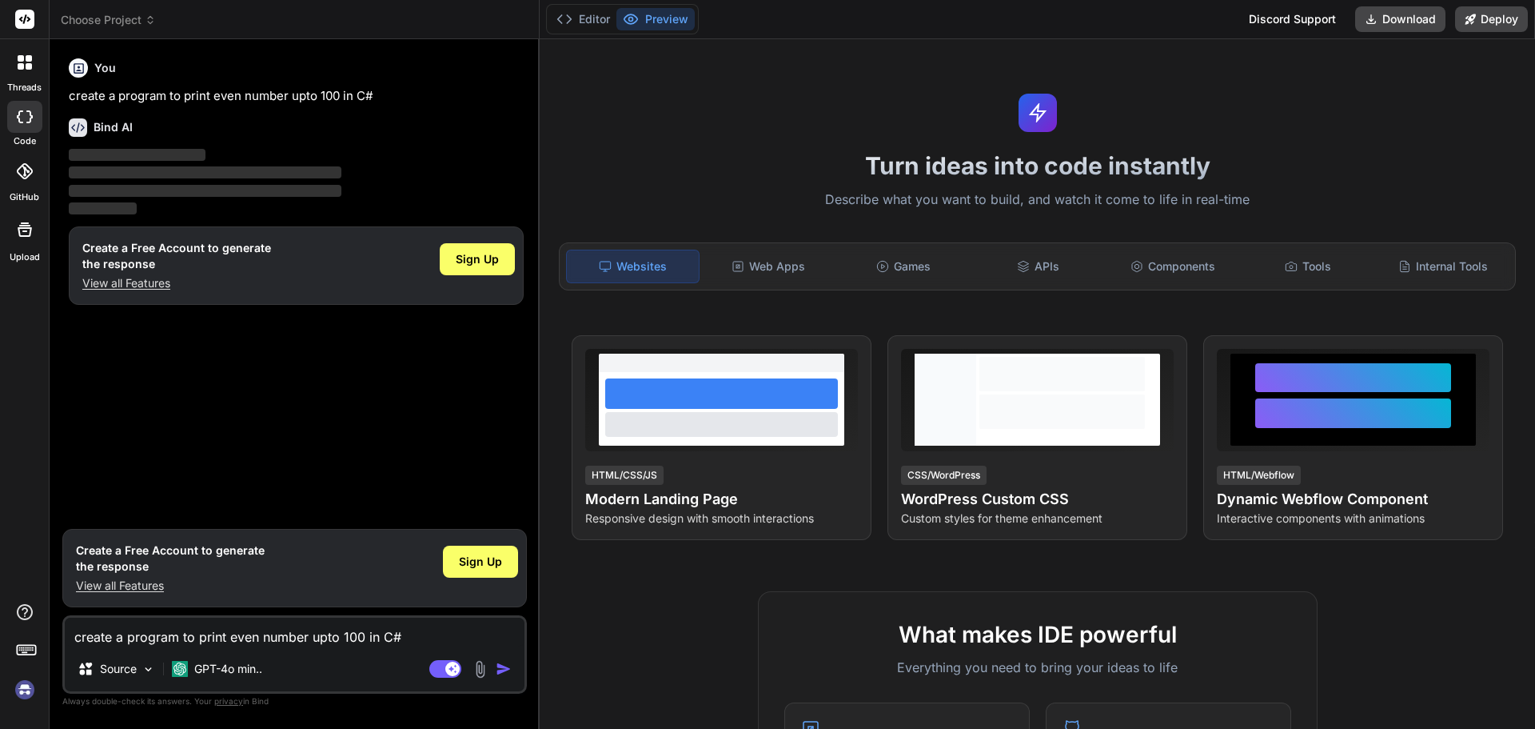
click at [501, 665] on img "button" at bounding box center [504, 669] width 16 height 16
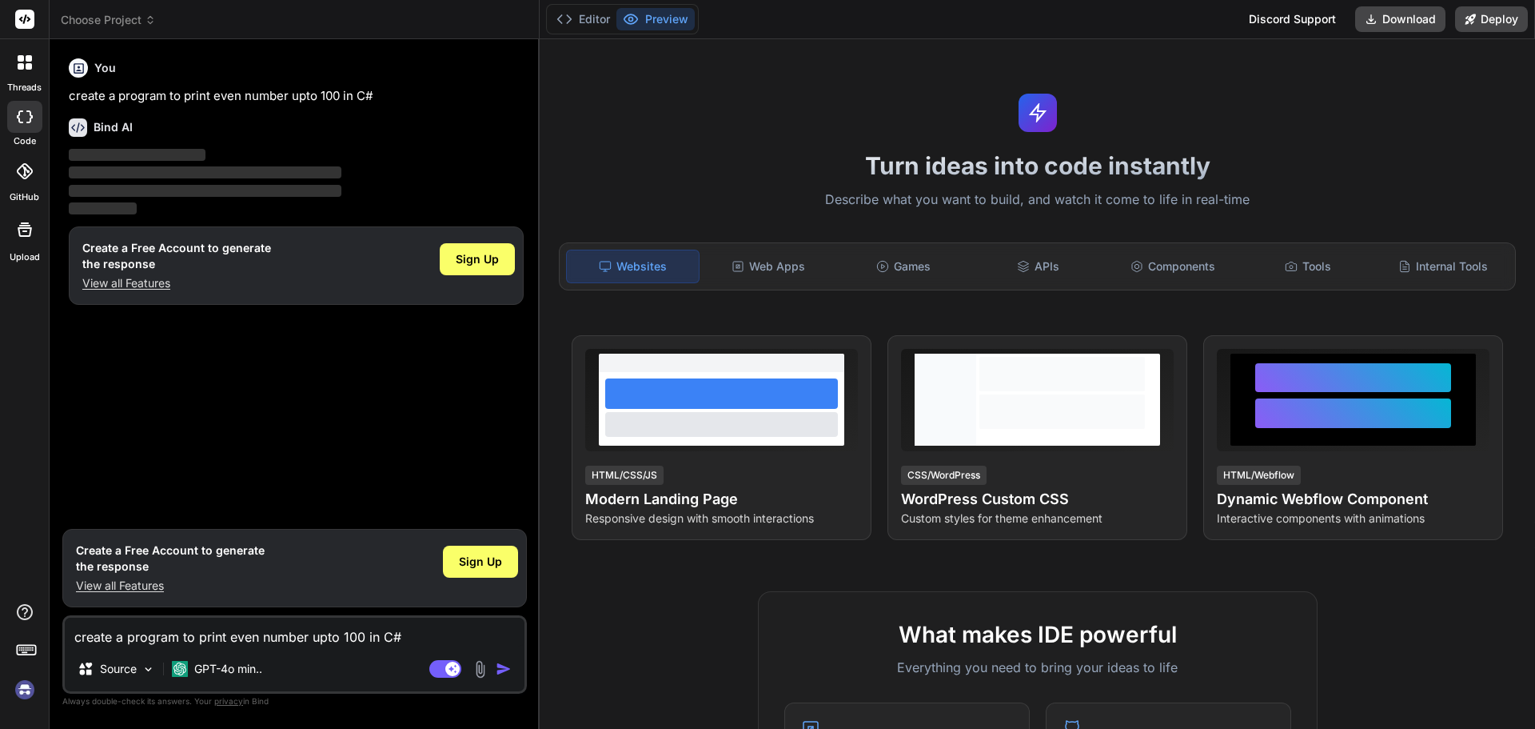
click at [501, 665] on img "button" at bounding box center [504, 669] width 16 height 16
click at [501, 664] on img "button" at bounding box center [504, 669] width 16 height 16
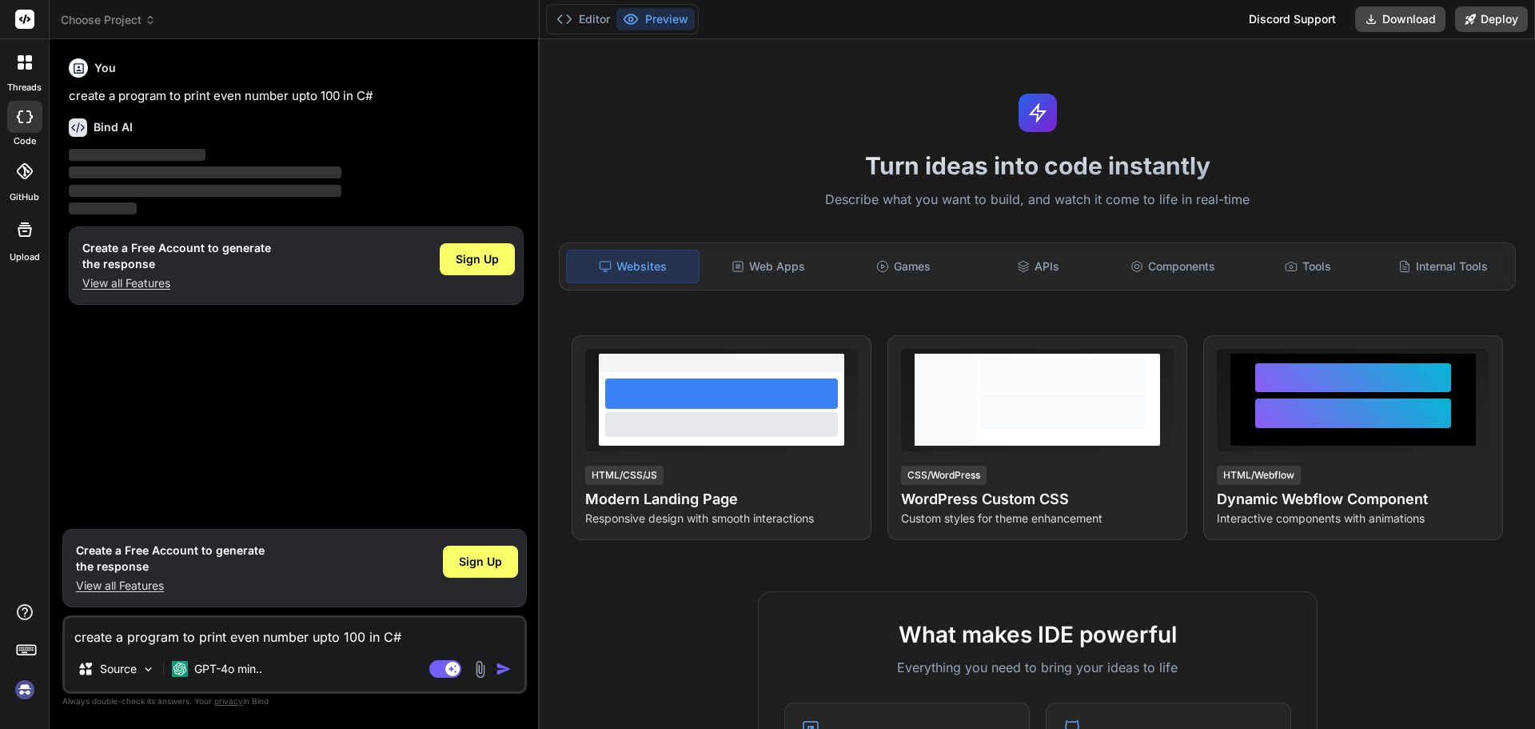
click at [501, 664] on img "button" at bounding box center [504, 669] width 16 height 16
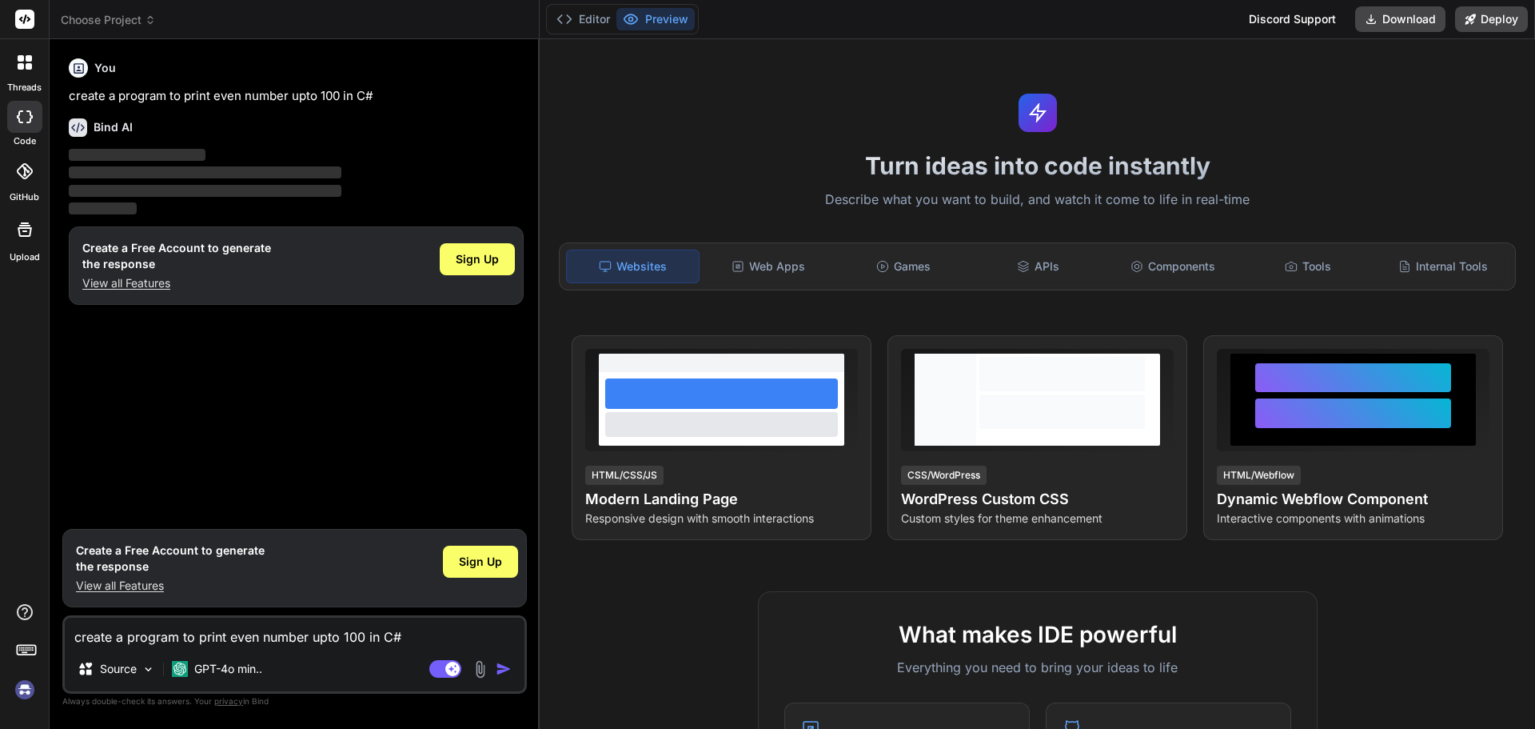
click at [501, 664] on img "button" at bounding box center [504, 669] width 16 height 16
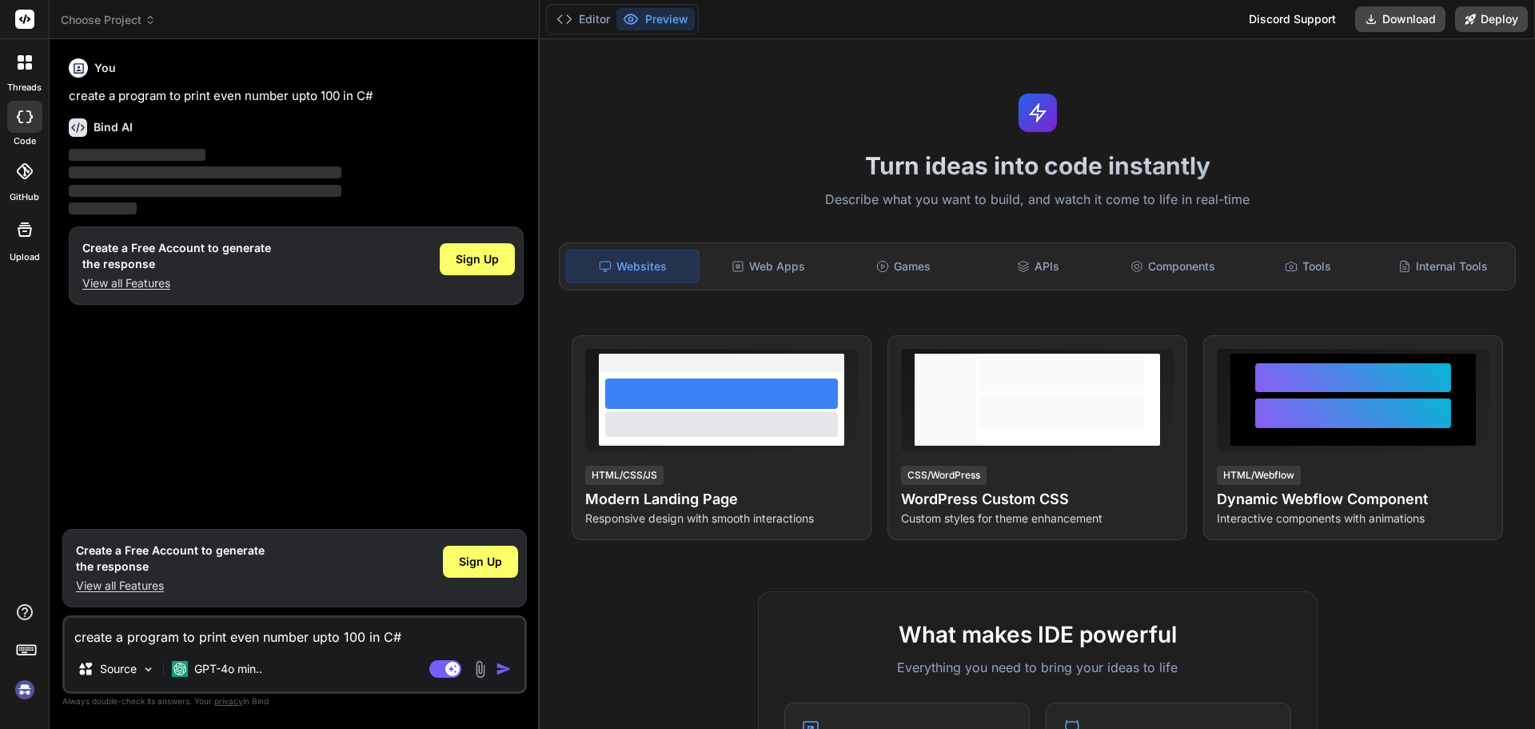
click at [501, 662] on img "button" at bounding box center [504, 669] width 16 height 16
click at [501, 663] on img "button" at bounding box center [504, 669] width 16 height 16
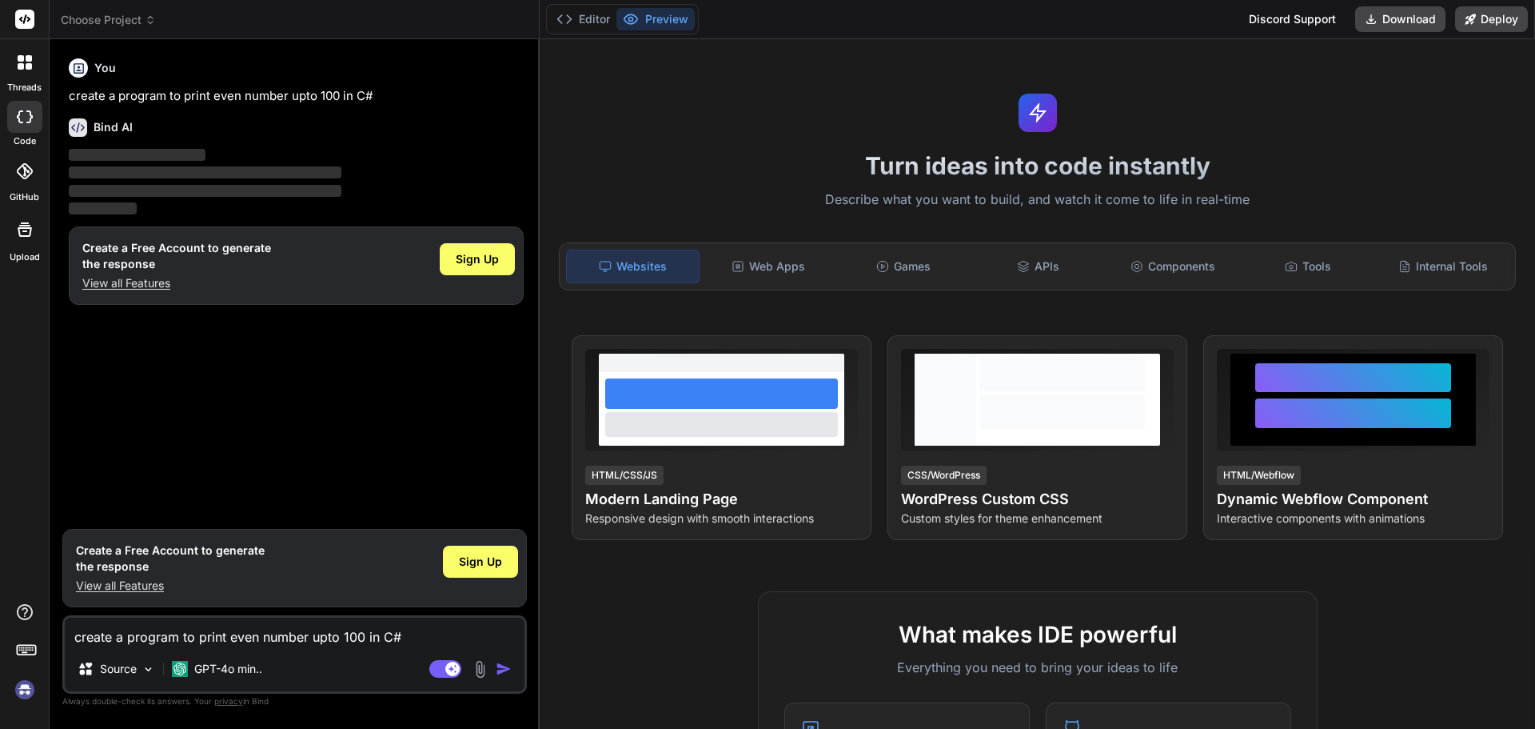
click at [502, 664] on img "button" at bounding box center [504, 669] width 16 height 16
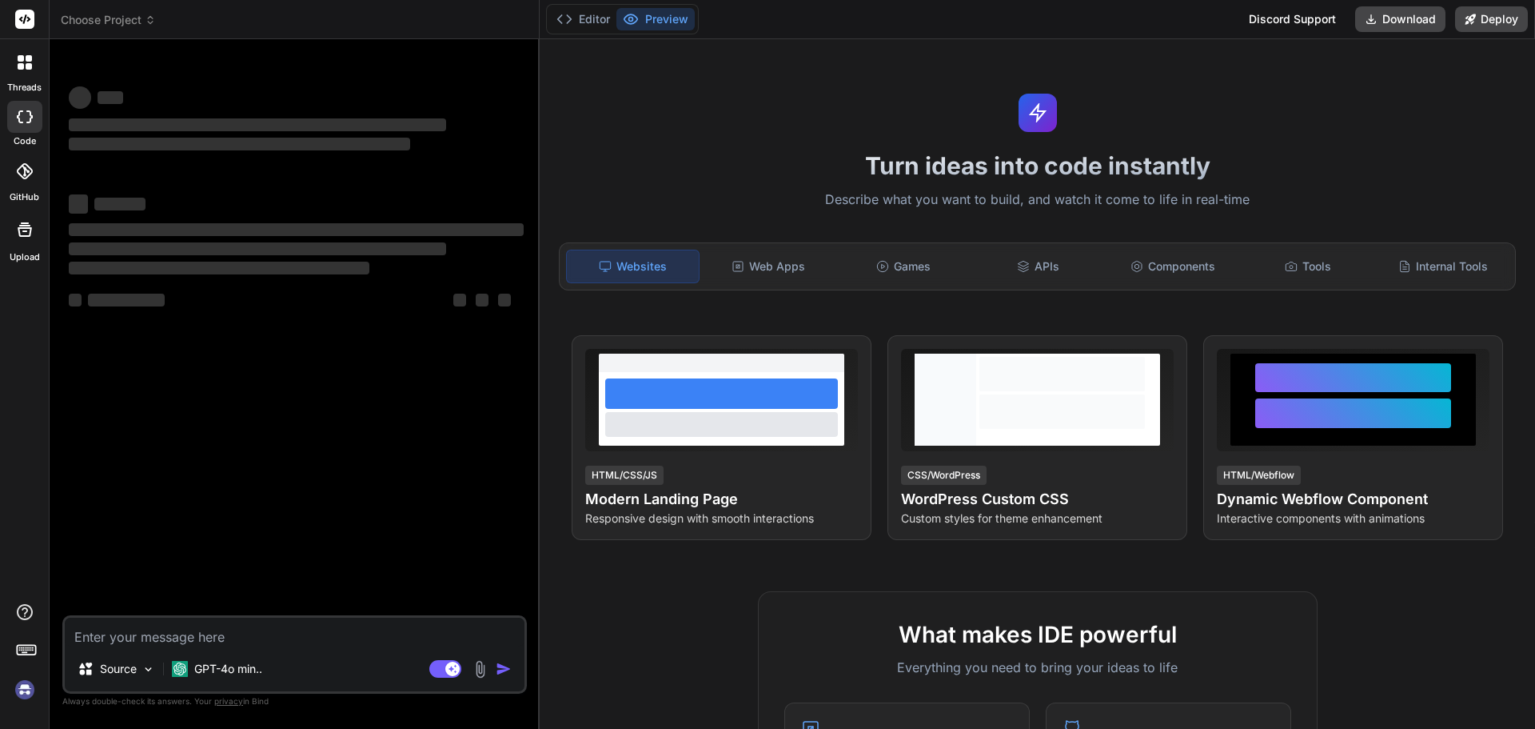
click at [103, 649] on div "Source GPT-4o min.. Agent Mode. When this toggle is activated, AI automatically…" at bounding box center [294, 654] width 465 height 78
type textarea "x"
click at [112, 637] on textarea at bounding box center [295, 631] width 460 height 29
type textarea "a"
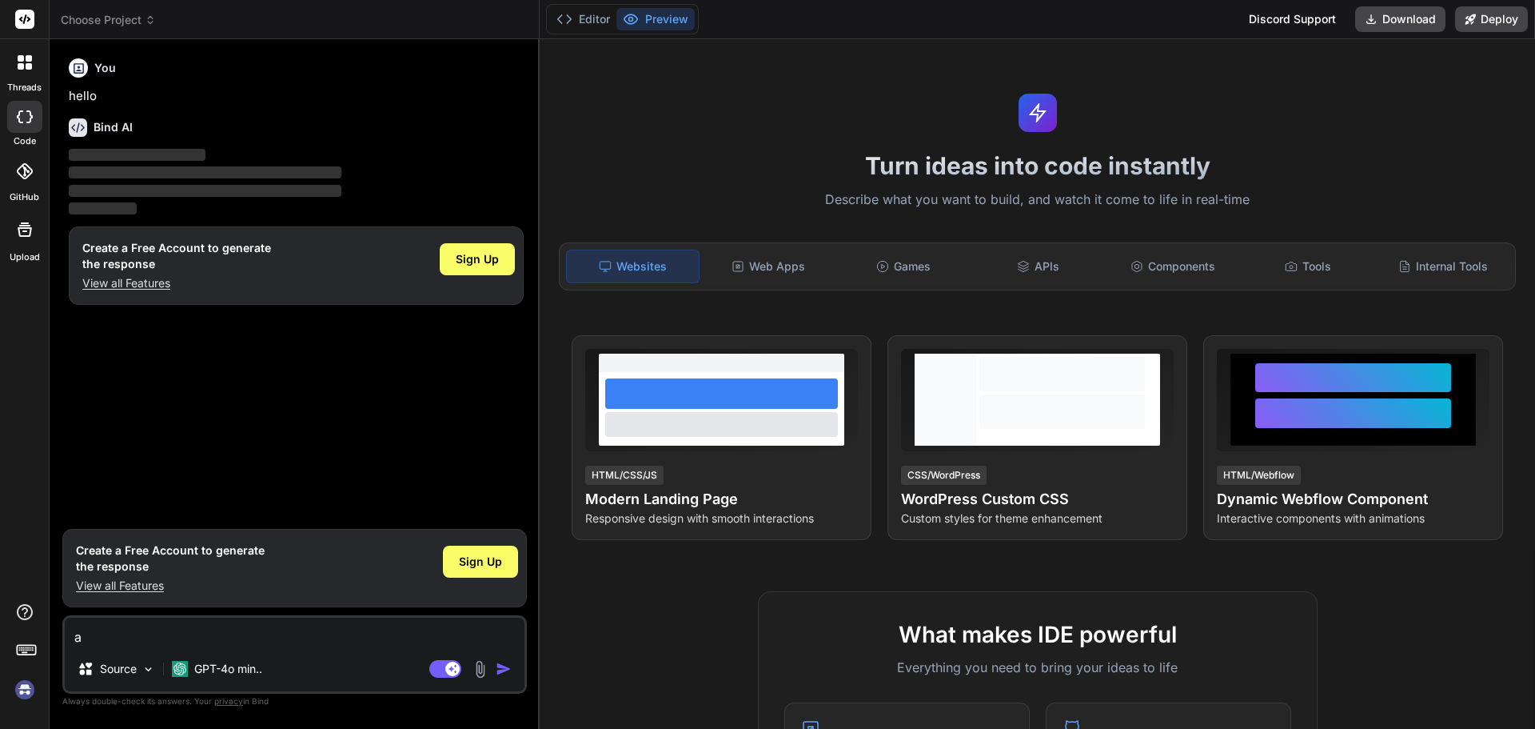
type textarea "x"
type textarea "as"
type textarea "x"
type textarea "as"
click at [502, 669] on img "button" at bounding box center [504, 669] width 16 height 16
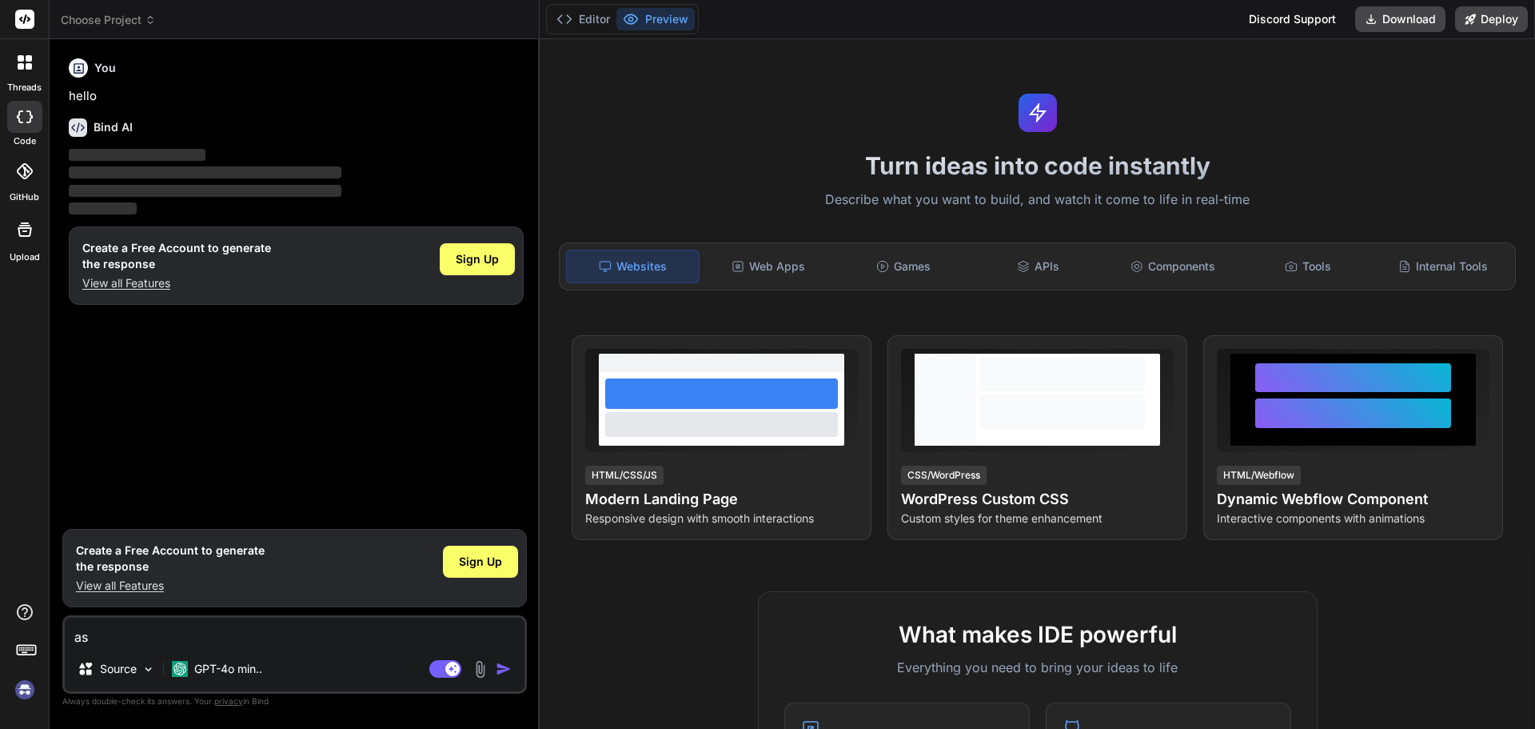
click at [502, 669] on img "button" at bounding box center [504, 669] width 16 height 16
